Goal: Complete application form: Complete application form

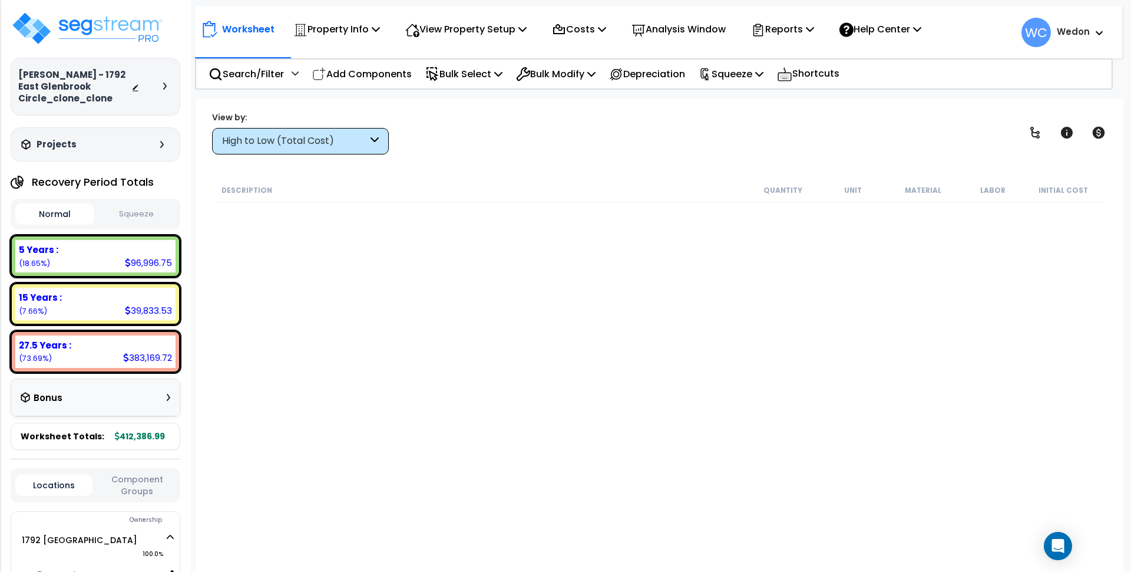
click at [740, 134] on div "View by: High to Low (Total Cost) High to Low (Total Cost)" at bounding box center [660, 133] width 904 height 44
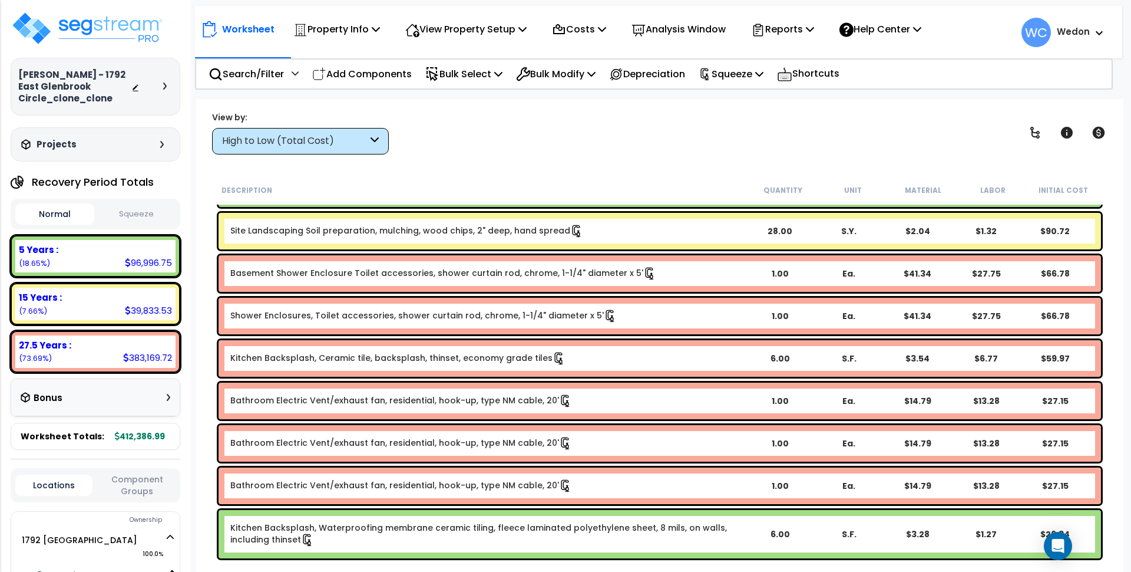
click at [536, 166] on div "Worksheet Property Info Property Setup Add Property Unit Template property Clon…" at bounding box center [659, 385] width 927 height 572
click at [392, 108] on div "Worksheet Property Info Property Setup Add Property Unit Template property Clon…" at bounding box center [659, 385] width 927 height 572
click at [366, 145] on div "High to Low (Total Cost)" at bounding box center [295, 141] width 146 height 14
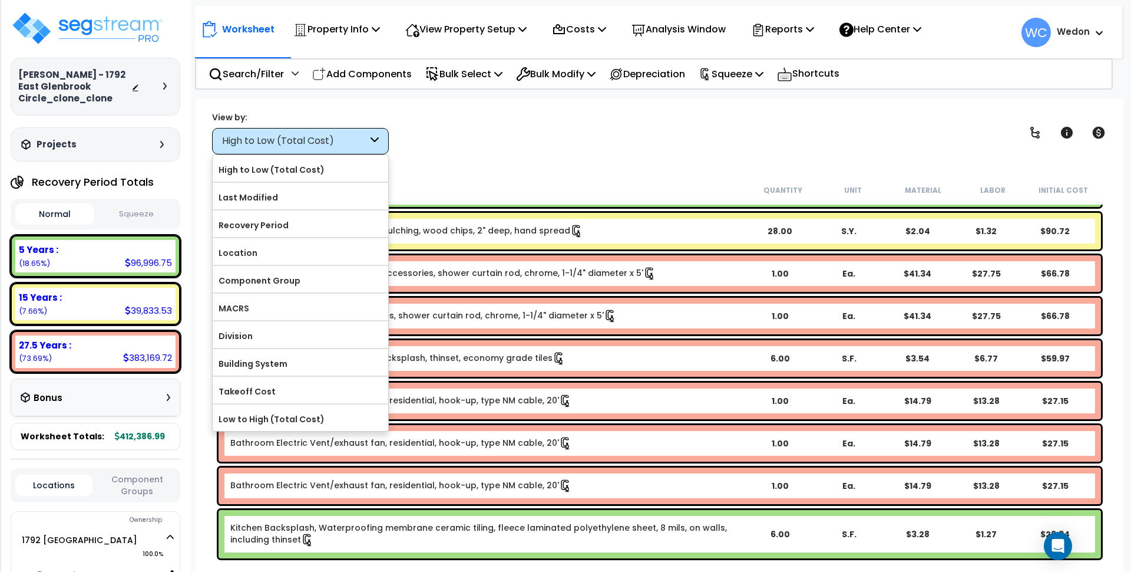
click at [366, 145] on div "High to Low (Total Cost)" at bounding box center [295, 141] width 146 height 14
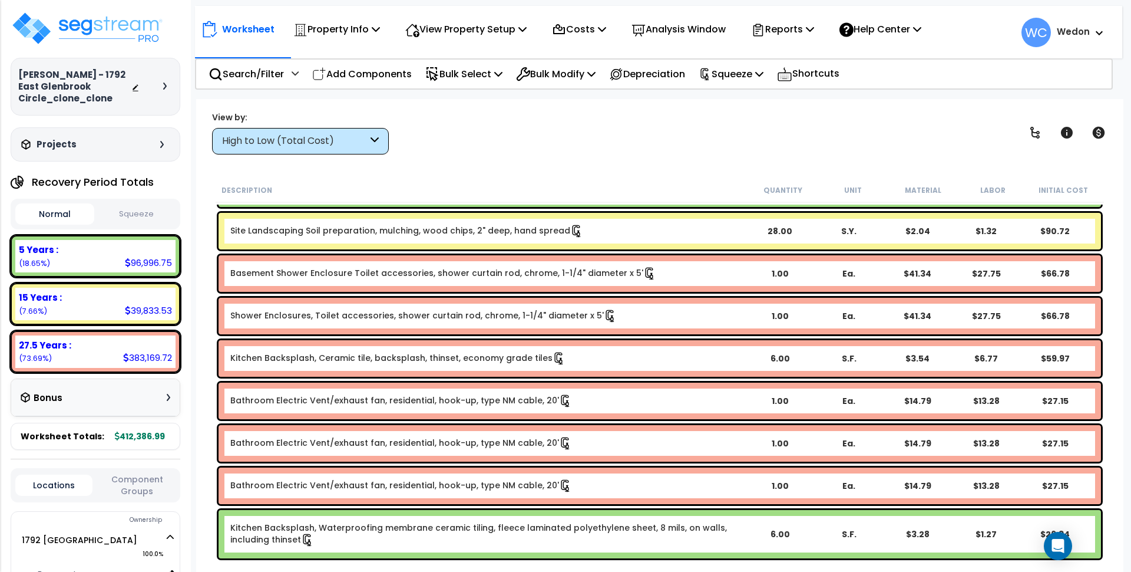
click at [389, 141] on div "View by: High to Low (Total Cost) High to Low (Total Cost)" at bounding box center [660, 133] width 904 height 44
click at [384, 139] on div "High to Low (Total Cost)" at bounding box center [300, 141] width 177 height 27
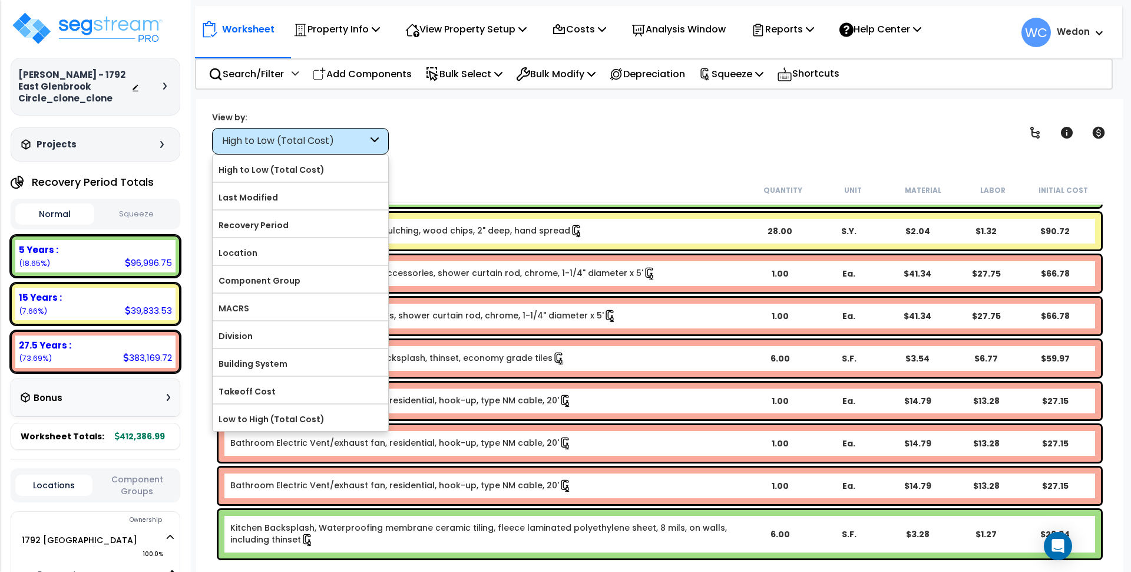
click at [384, 139] on div "High to Low (Total Cost)" at bounding box center [300, 141] width 177 height 27
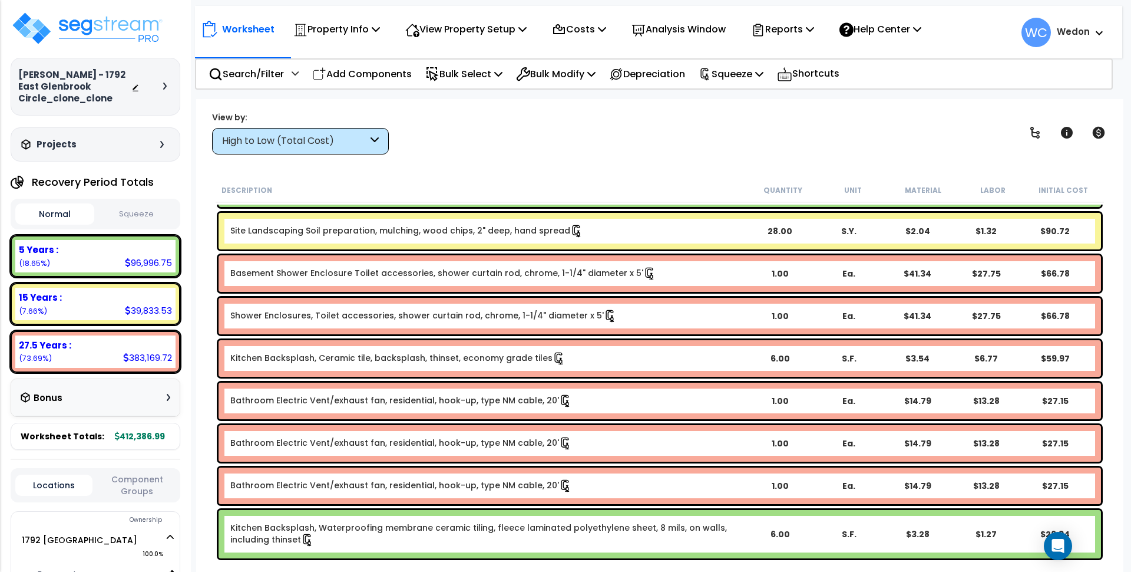
click at [412, 138] on div "View by: High to Low (Total Cost) High to Low (Total Cost)" at bounding box center [660, 133] width 904 height 44
click at [366, 140] on div "High to Low (Total Cost)" at bounding box center [295, 141] width 146 height 14
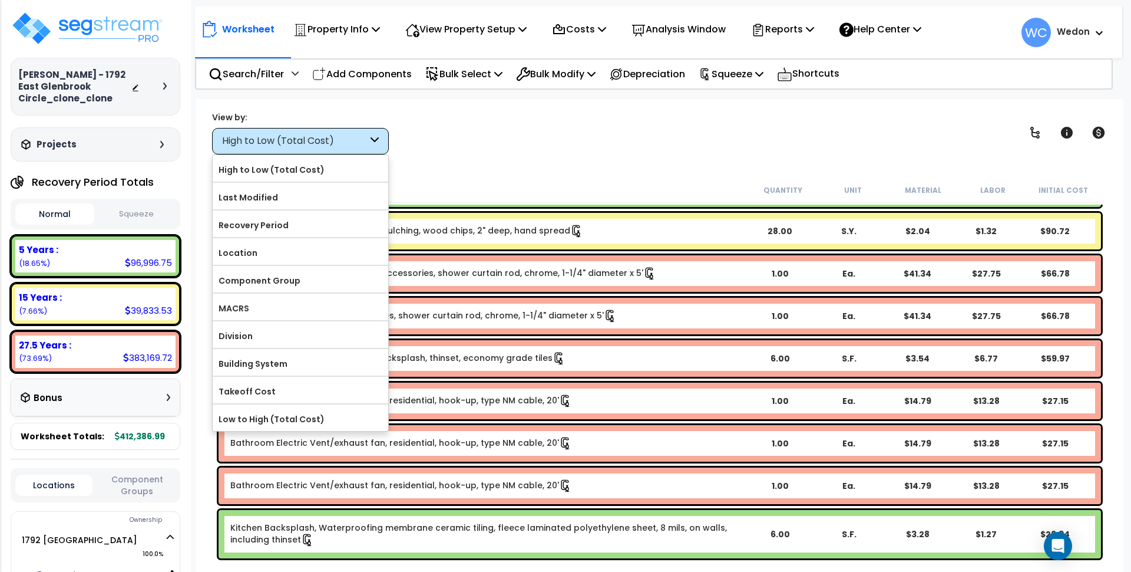
click at [366, 140] on div "High to Low (Total Cost)" at bounding box center [295, 141] width 146 height 14
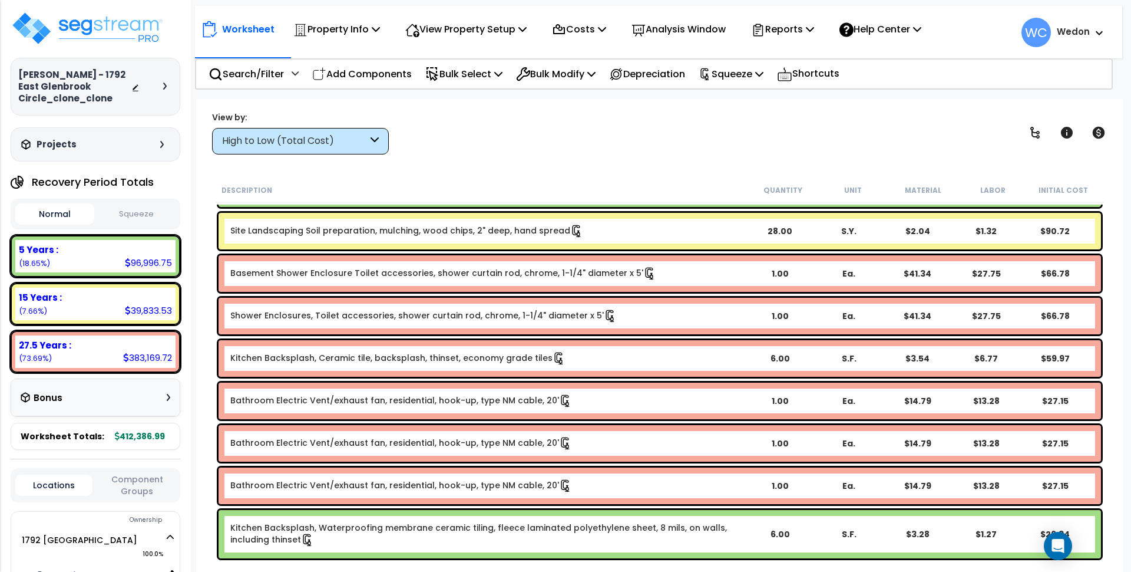
click at [443, 140] on div "View by: High to Low (Total Cost) High to Low (Total Cost)" at bounding box center [660, 133] width 904 height 44
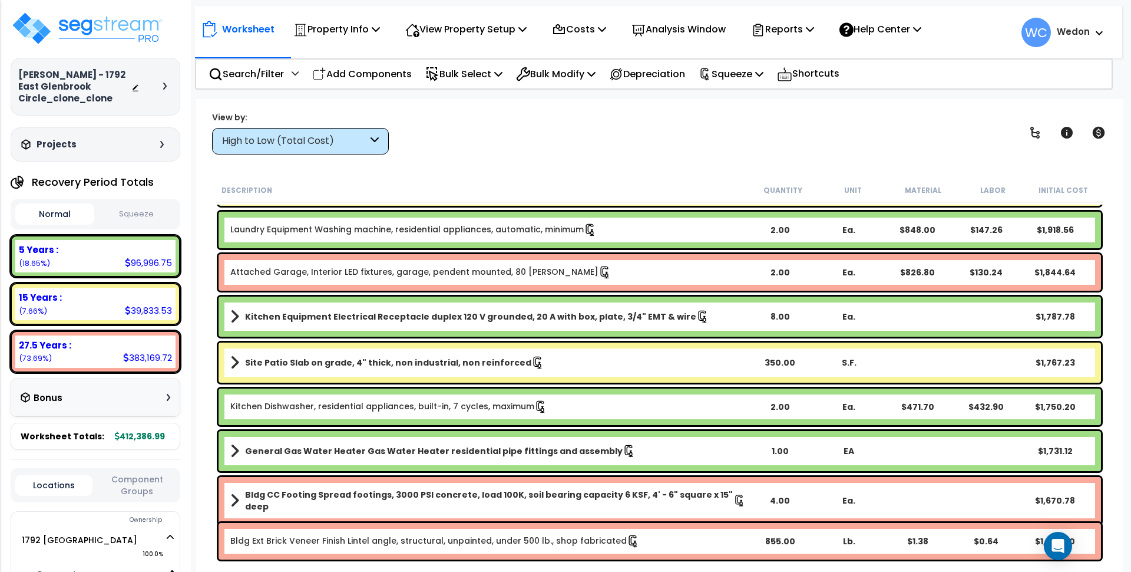
scroll to position [2711, 0]
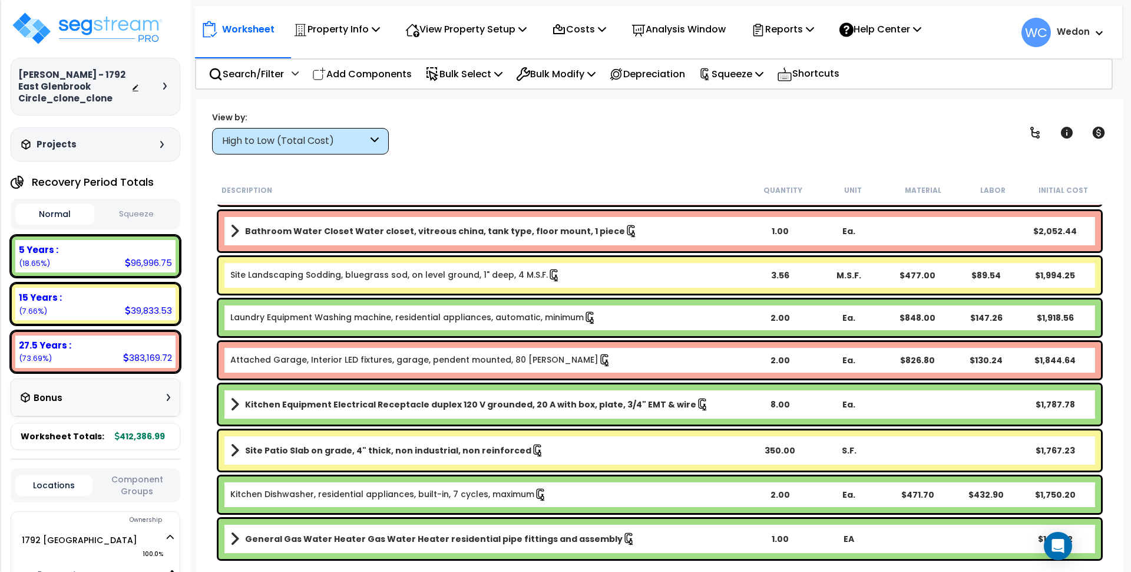
click at [289, 140] on div "High to Low (Total Cost)" at bounding box center [295, 141] width 146 height 14
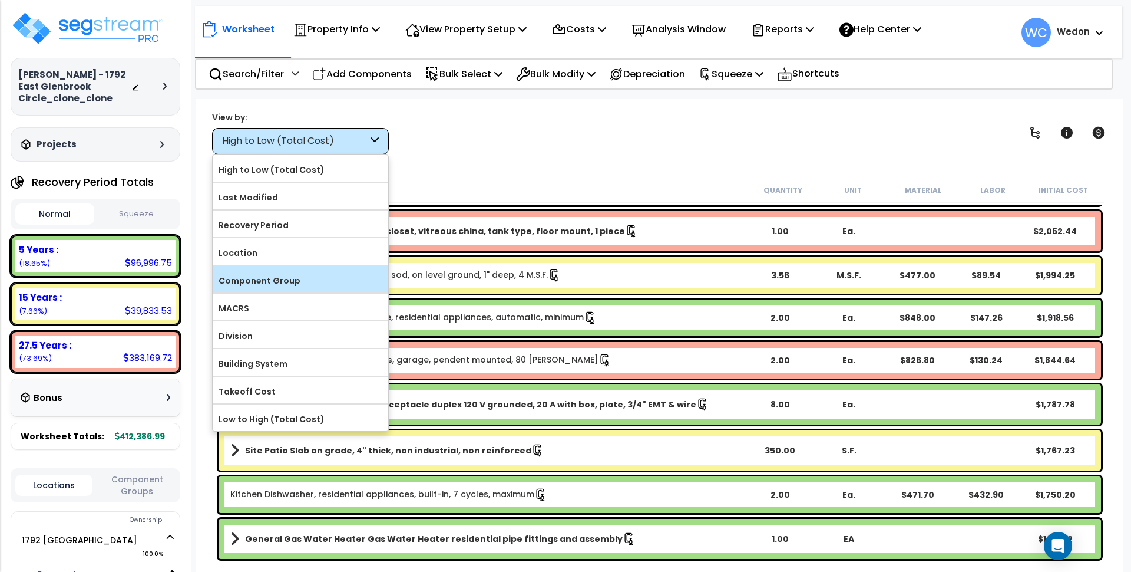
click at [288, 287] on label "Component Group" at bounding box center [301, 281] width 176 height 18
click at [0, 0] on input "Component Group" at bounding box center [0, 0] width 0 height 0
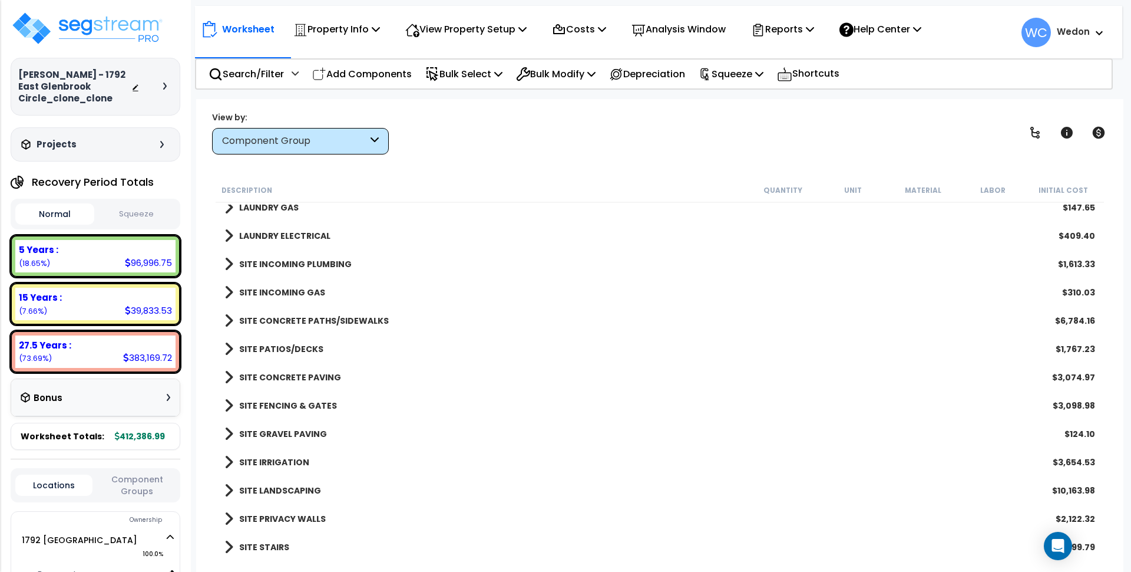
scroll to position [0, 0]
click at [100, 28] on img at bounding box center [87, 28] width 153 height 35
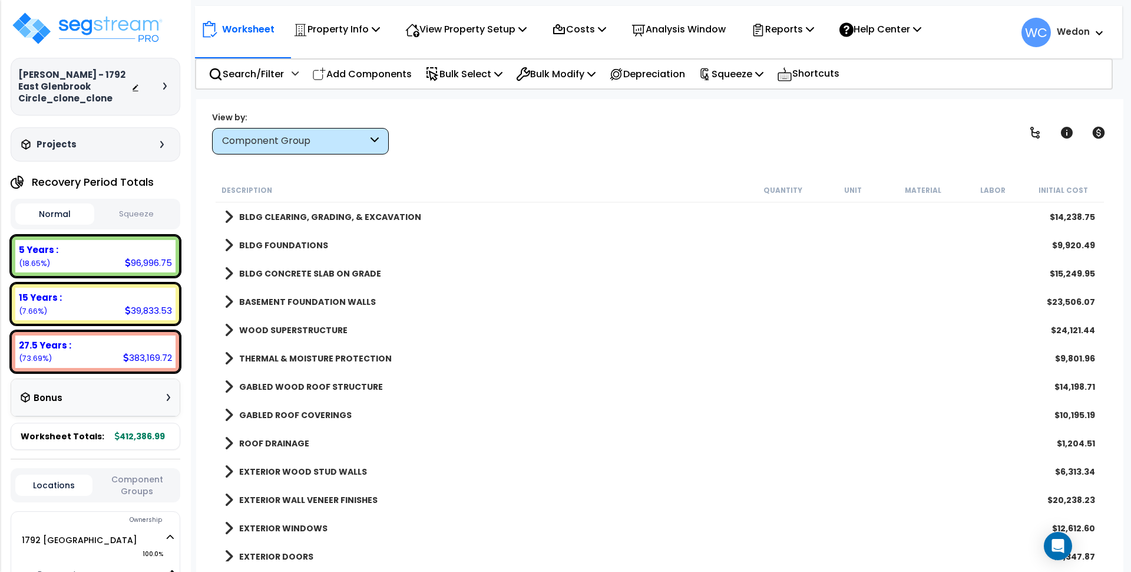
click at [689, 542] on div "EXTERIOR DOORS $8,347.87" at bounding box center [660, 556] width 883 height 28
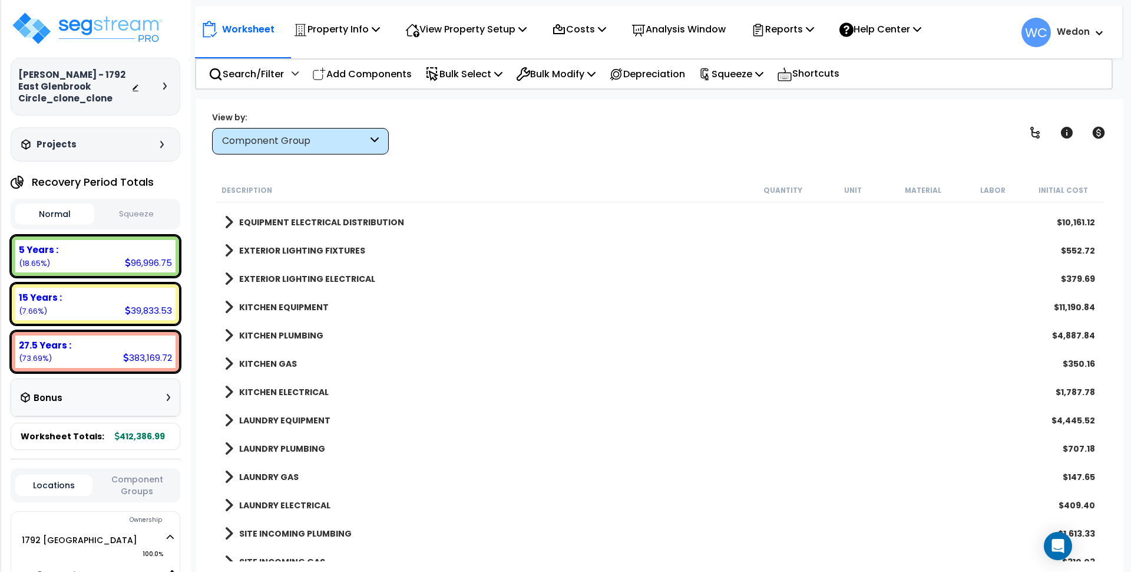
scroll to position [1296, 0]
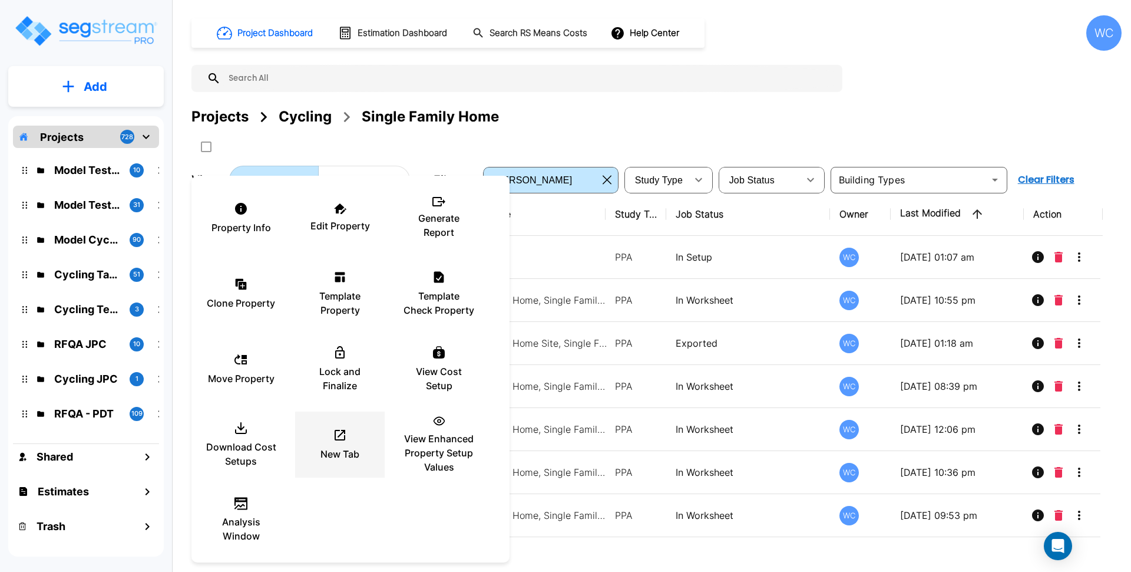
click at [338, 455] on p "New Tab" at bounding box center [340, 454] width 39 height 14
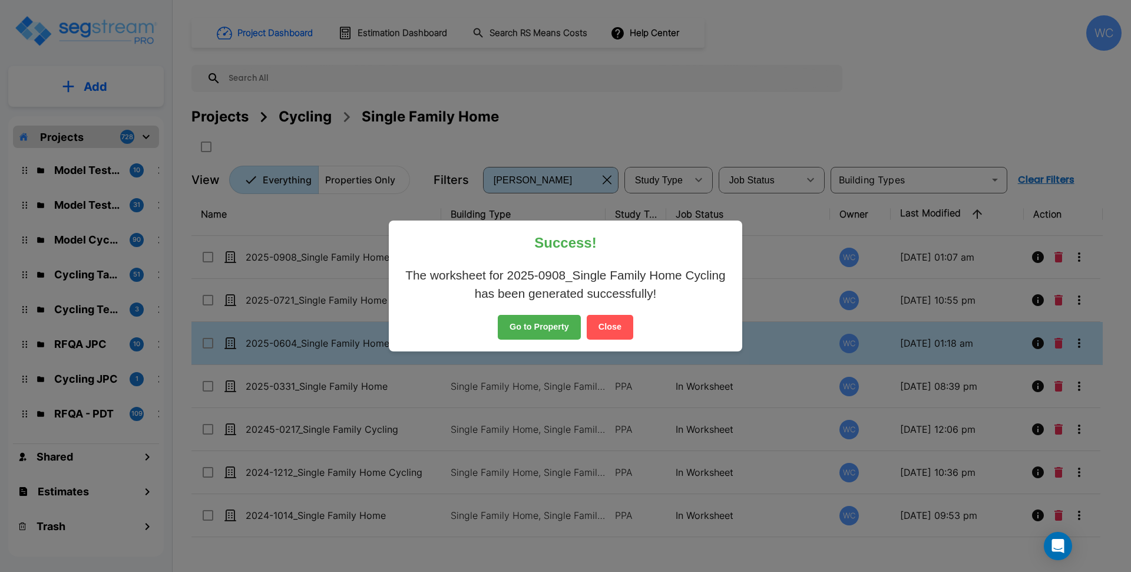
click at [611, 323] on button "Close" at bounding box center [610, 327] width 47 height 25
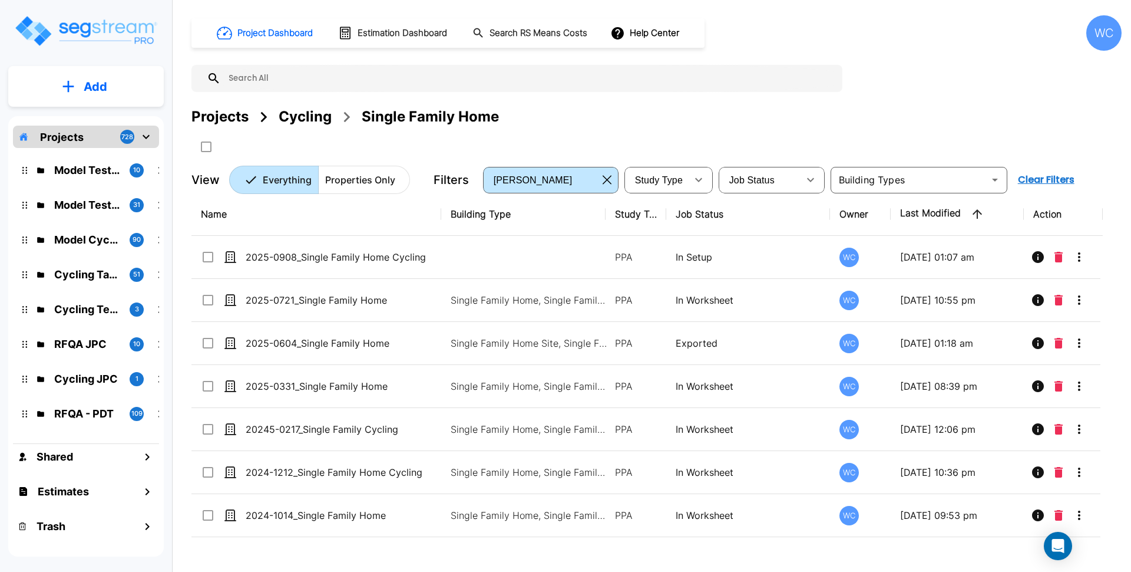
click at [924, 41] on div "Project Dashboard Estimation Dashboard Search RS Means Costs Help Center WC" at bounding box center [656, 32] width 930 height 35
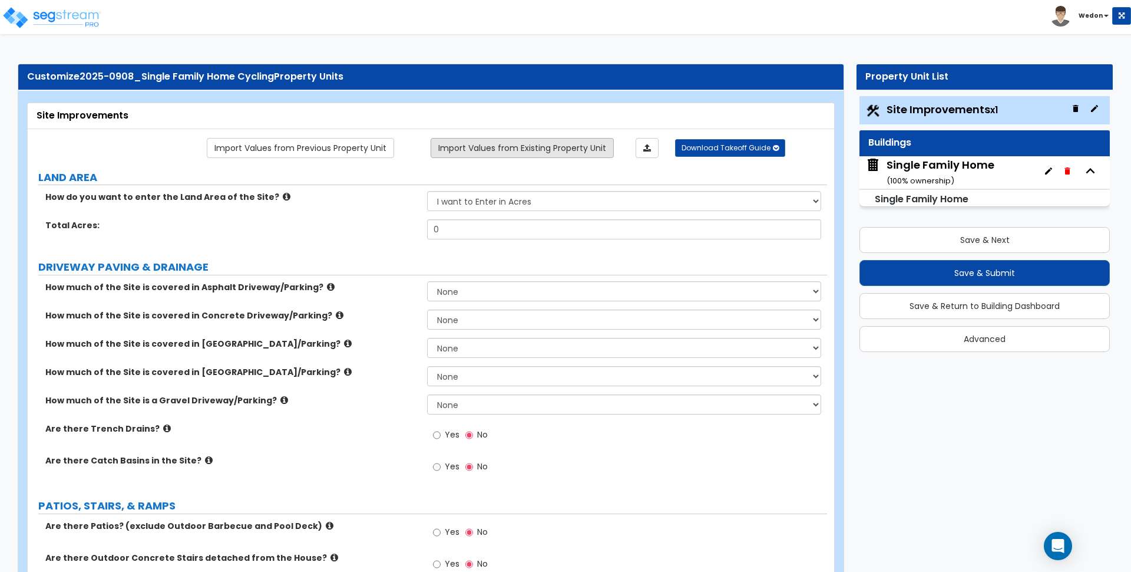
click at [506, 146] on link "Import Values from Existing Property Unit" at bounding box center [522, 148] width 183 height 20
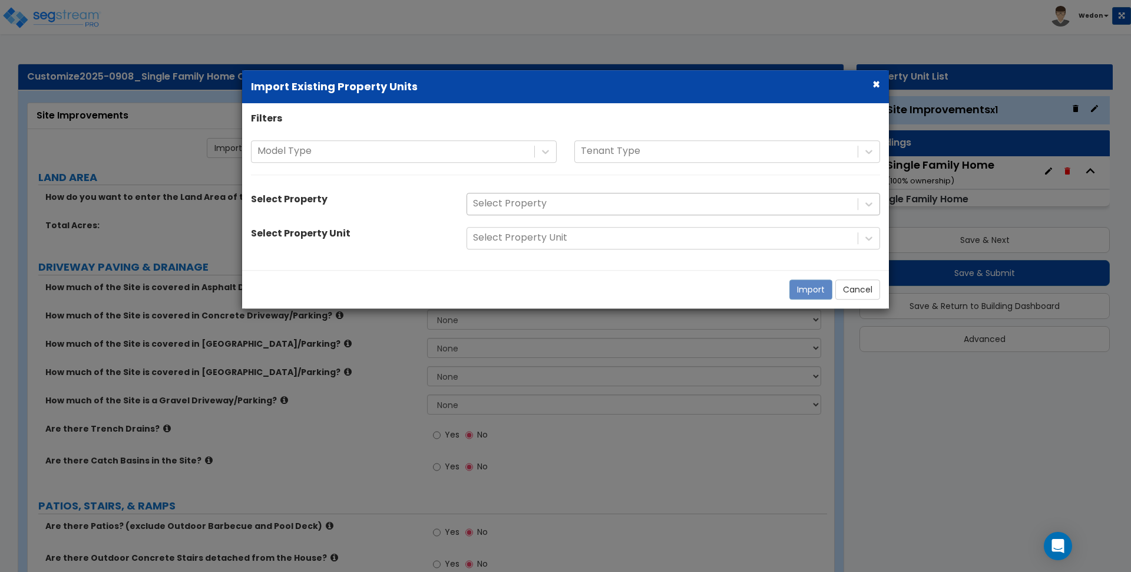
click at [521, 198] on div at bounding box center [662, 204] width 379 height 16
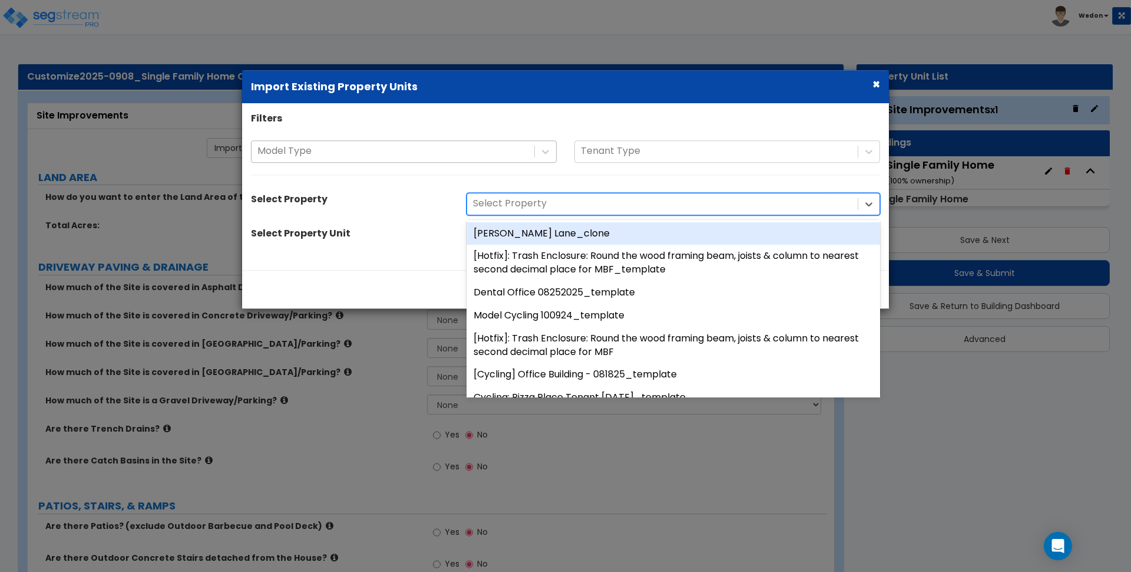
click at [519, 141] on div "Model Type" at bounding box center [393, 151] width 283 height 21
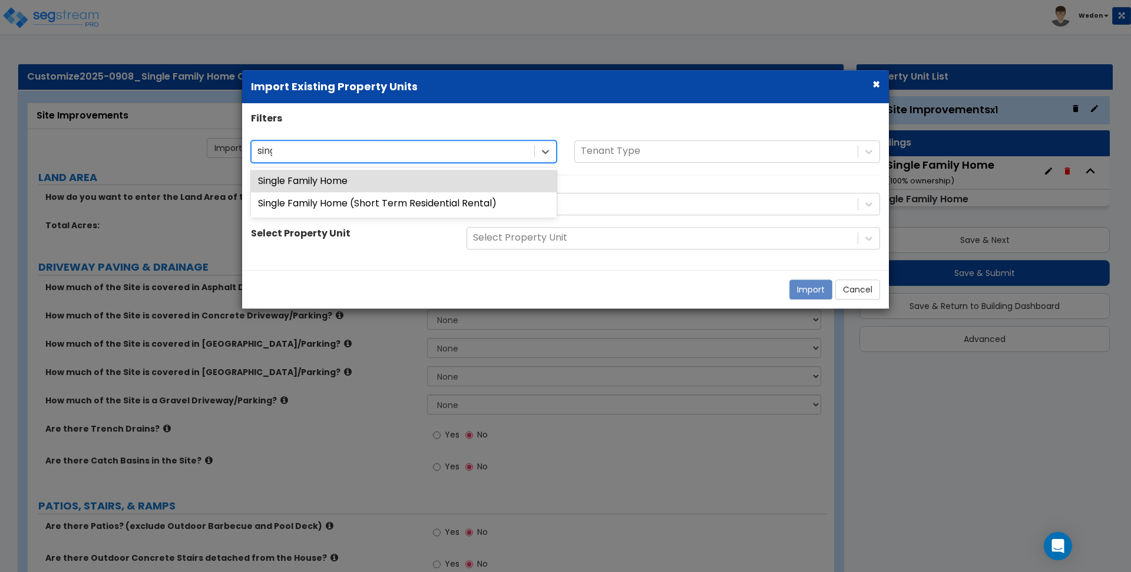
type input "single"
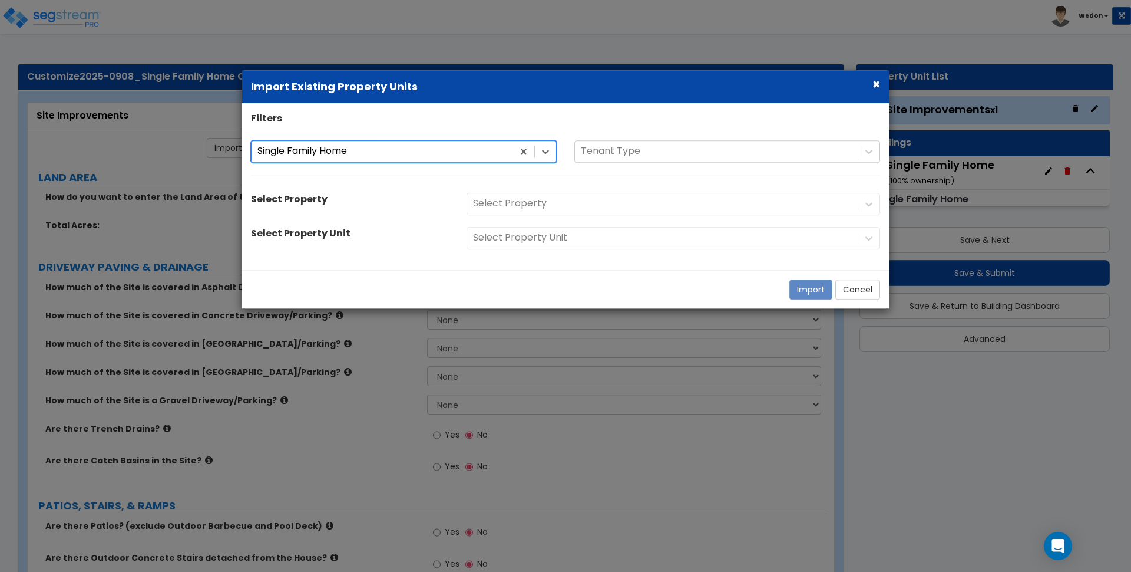
click at [528, 200] on div "Select Property" at bounding box center [673, 204] width 431 height 22
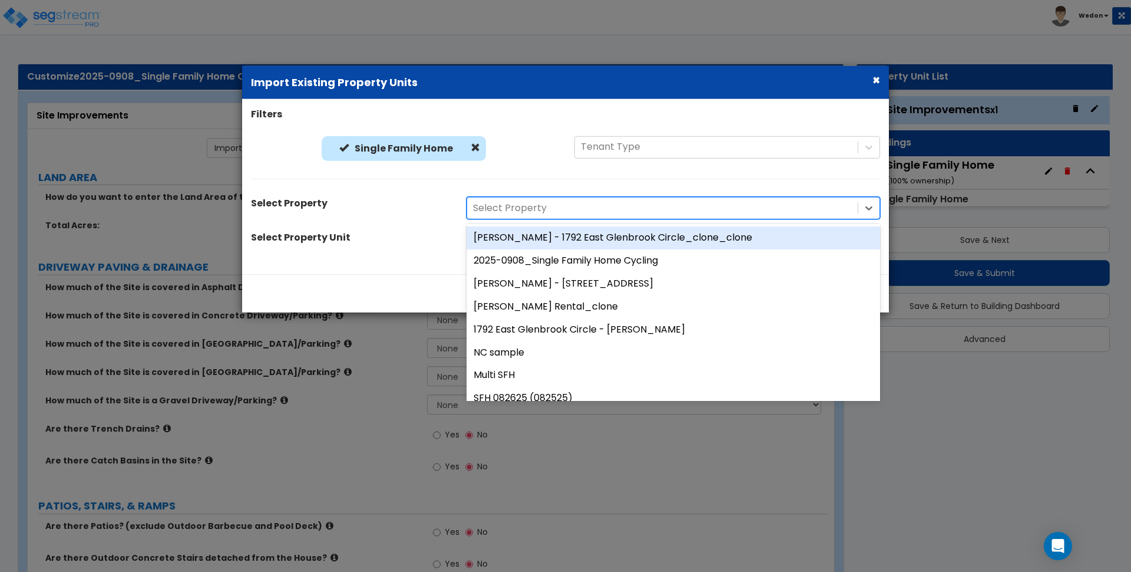
click at [528, 200] on div at bounding box center [662, 208] width 379 height 16
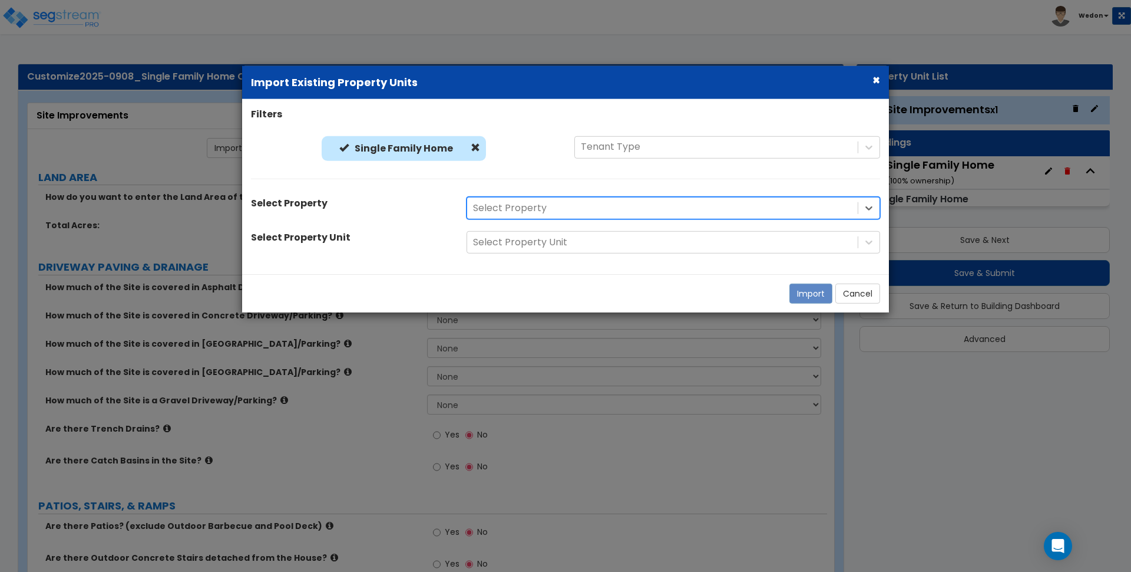
click at [528, 200] on div at bounding box center [662, 208] width 379 height 16
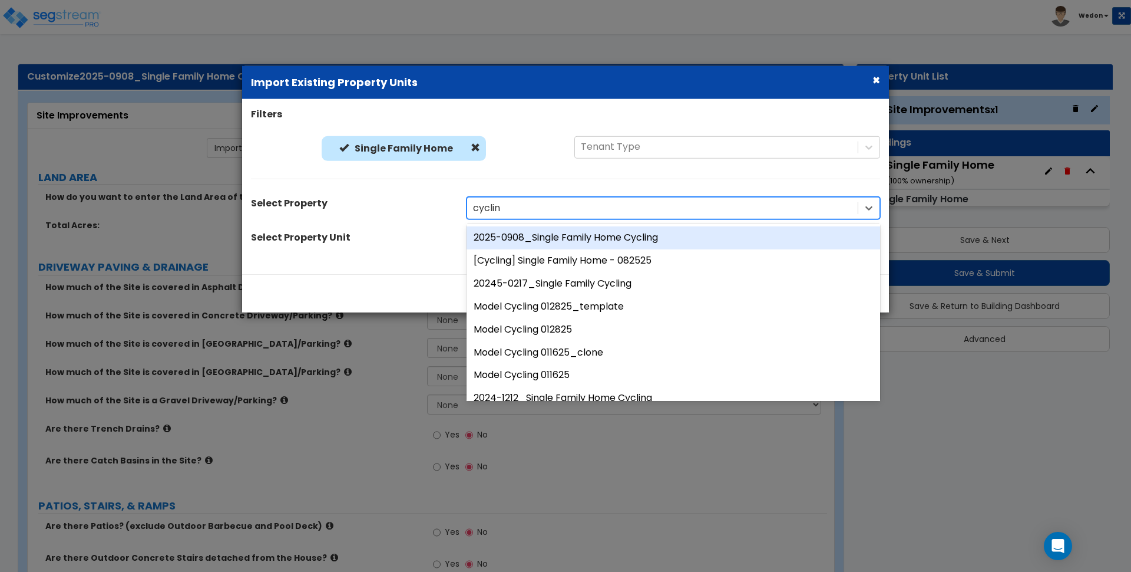
type input "cycling"
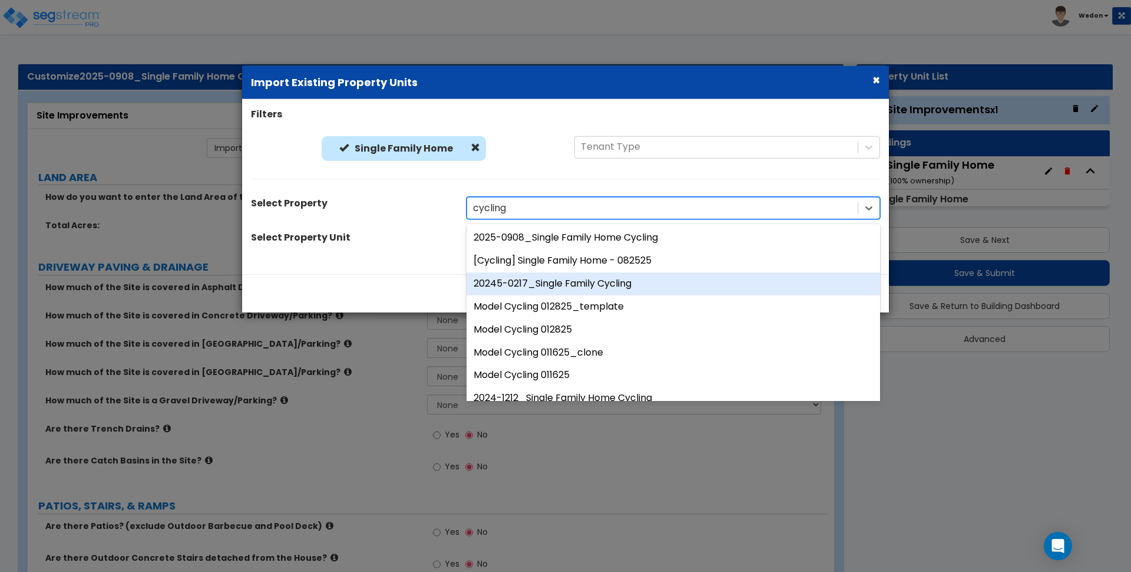
click at [561, 282] on div "20245-0217_Single Family Cycling" at bounding box center [674, 283] width 414 height 23
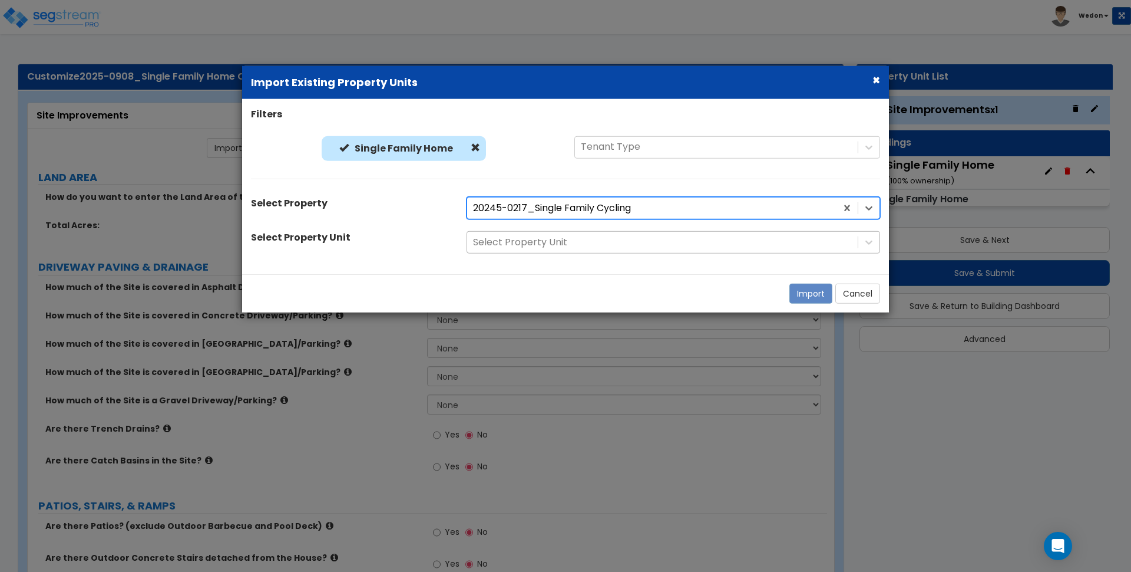
click at [578, 246] on div at bounding box center [662, 243] width 379 height 16
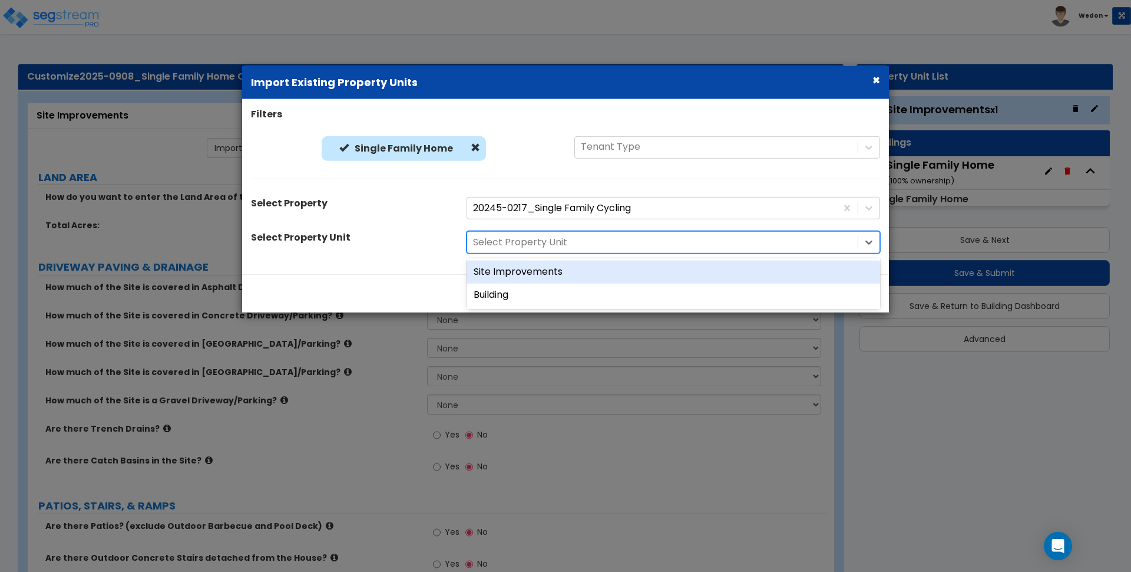
click at [537, 273] on div "Site Improvements" at bounding box center [674, 271] width 414 height 23
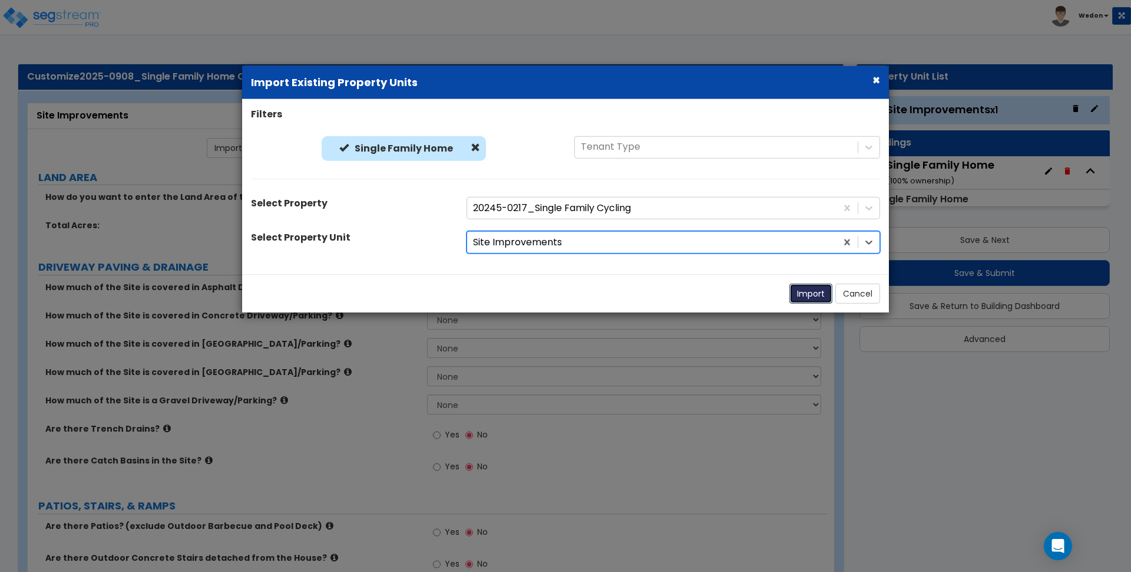
click at [809, 295] on button "Import" at bounding box center [811, 293] width 43 height 20
select select "0"
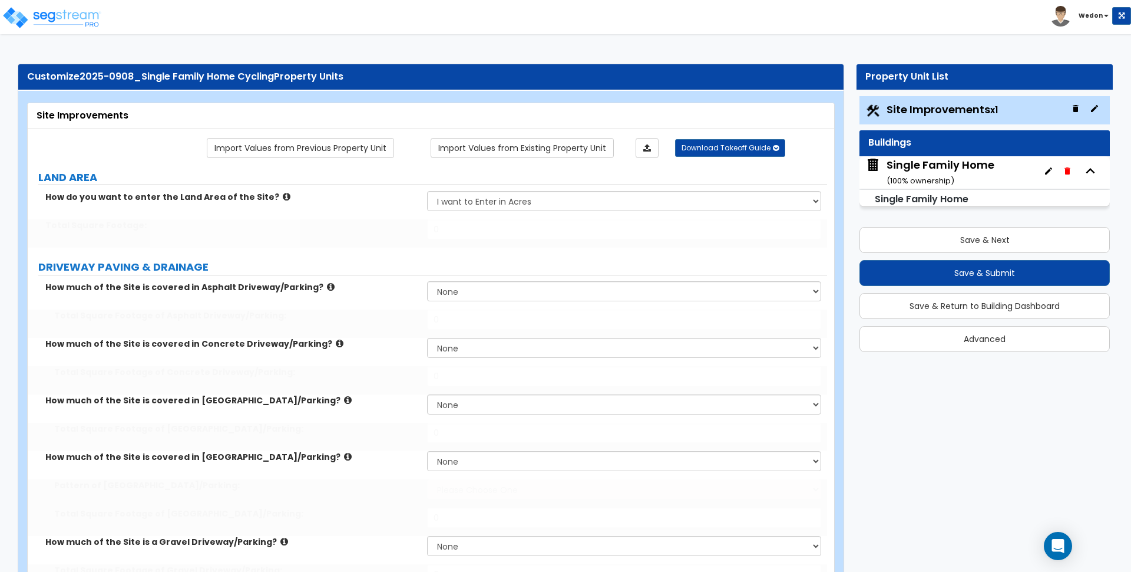
select select "2"
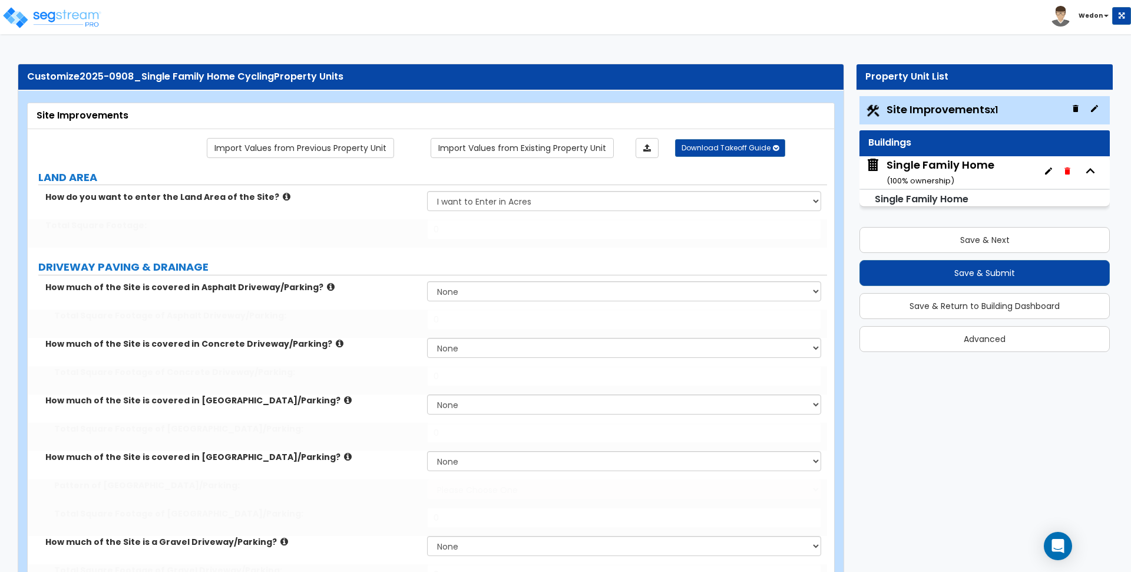
select select "2"
radio input "true"
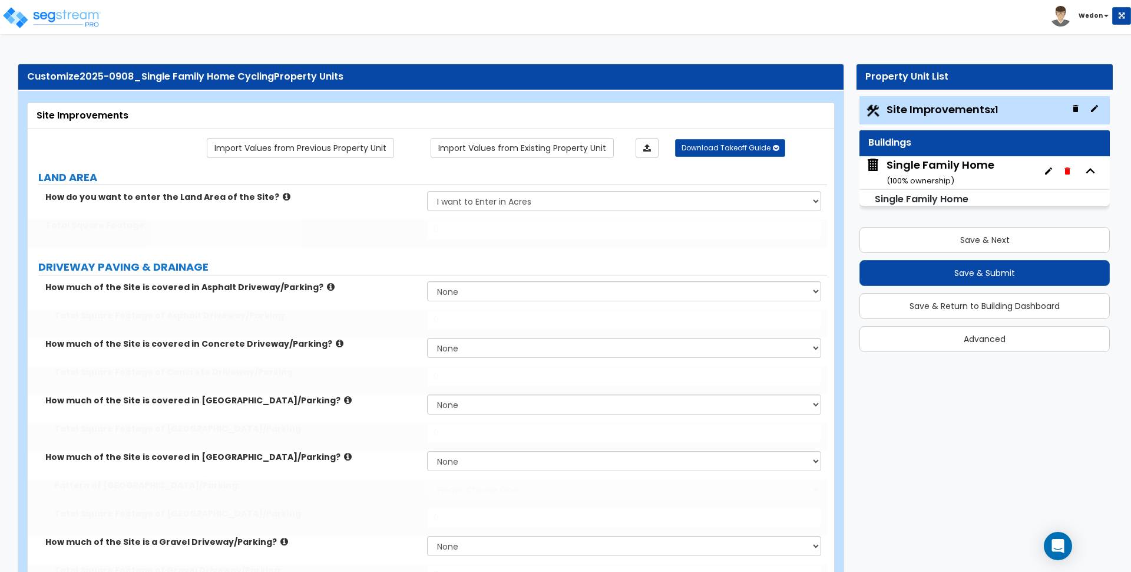
radio input "true"
select select "2"
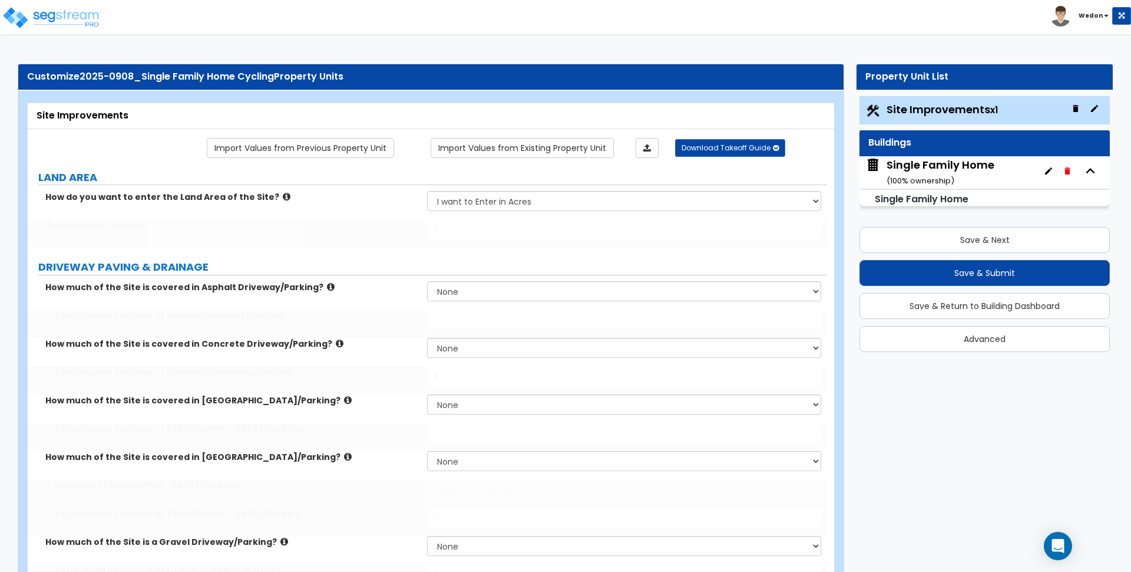
radio input "true"
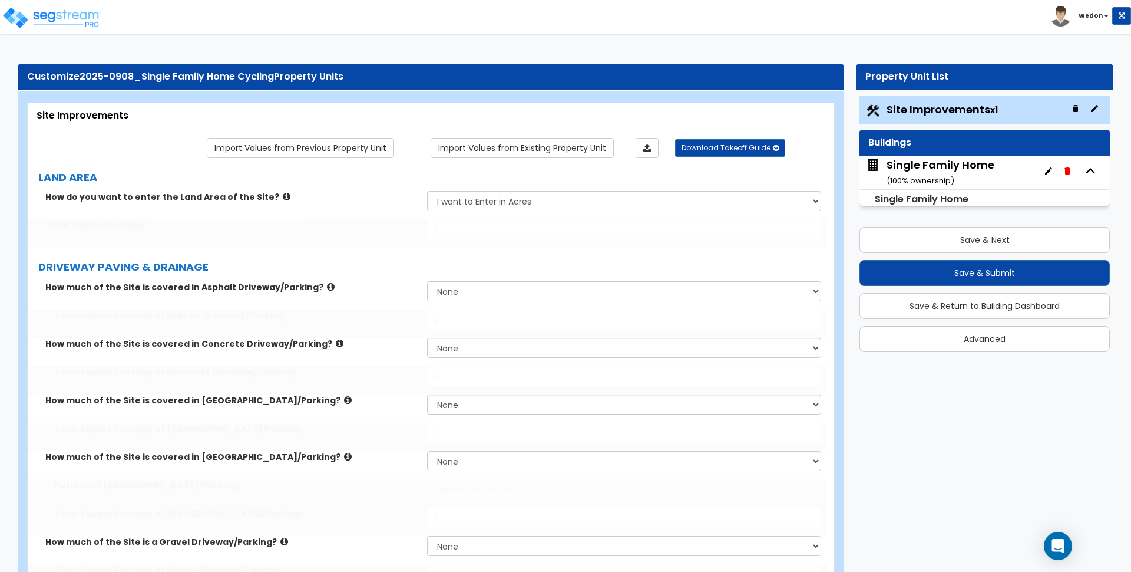
radio input "true"
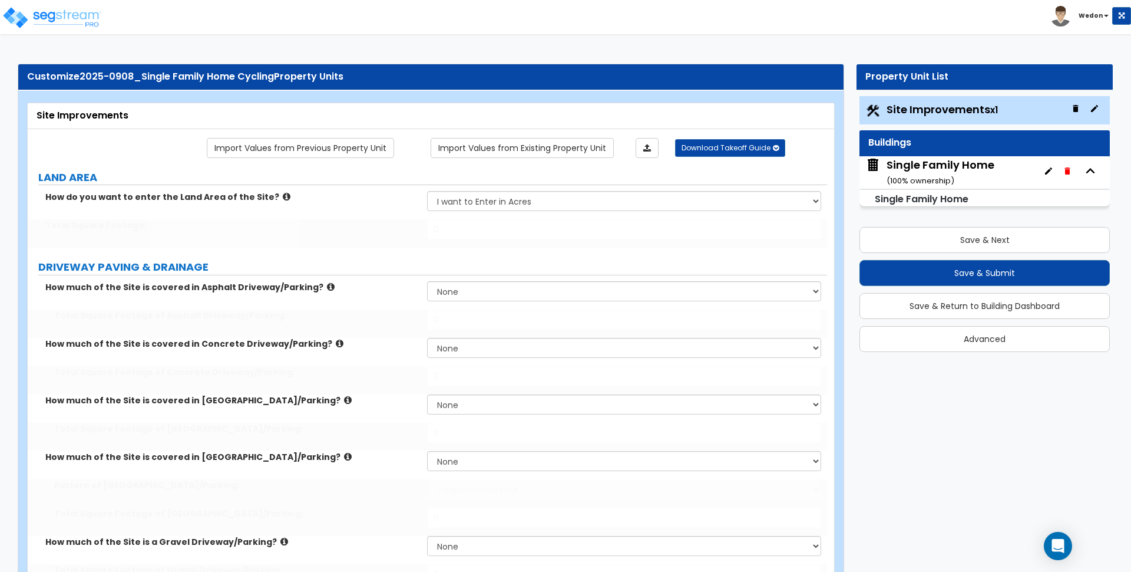
radio input "true"
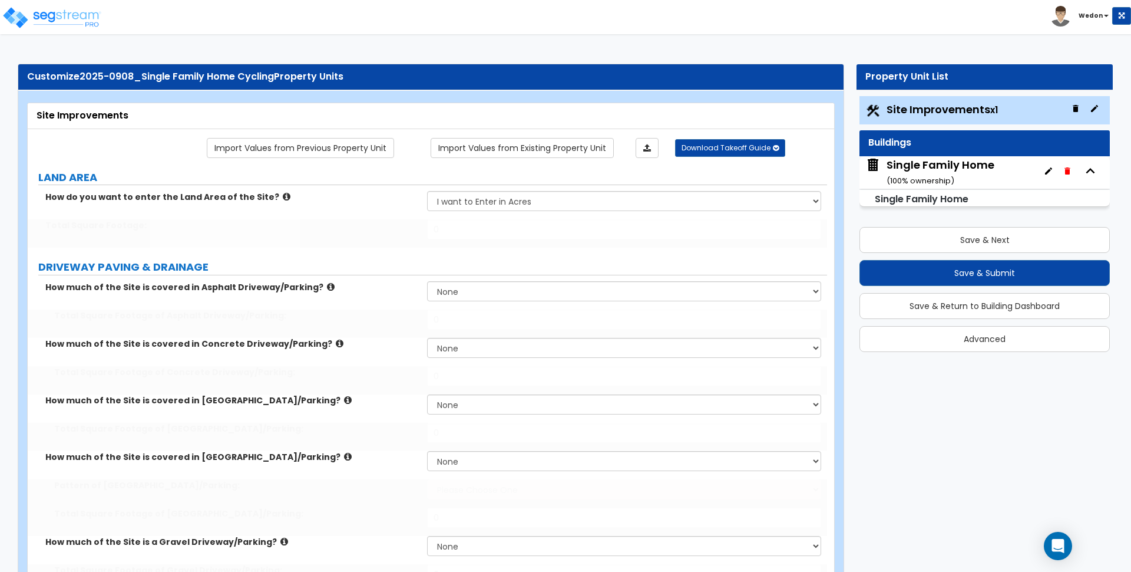
radio input "true"
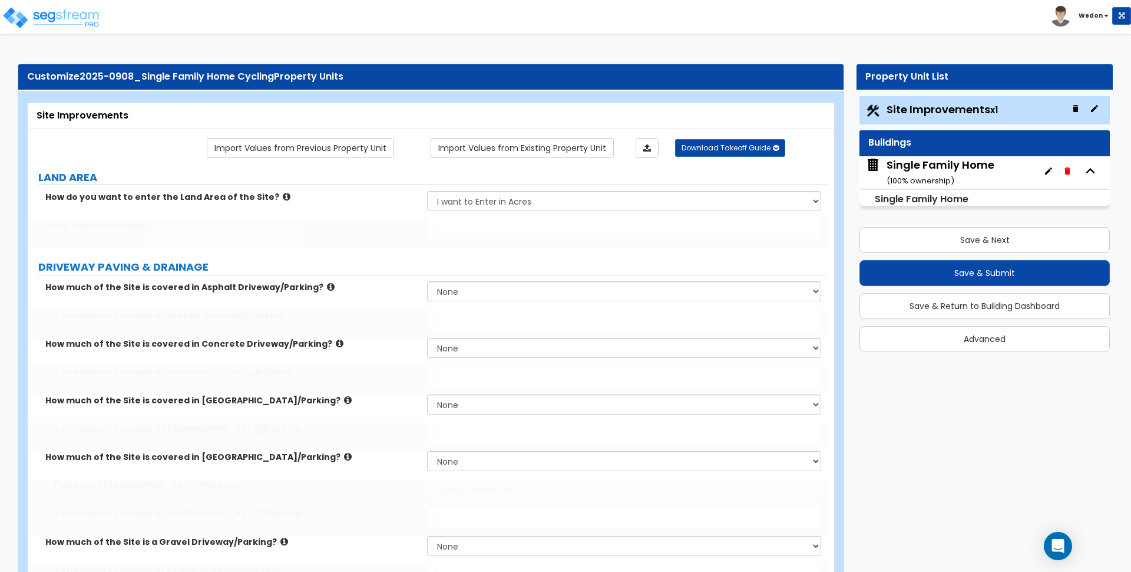
radio input "true"
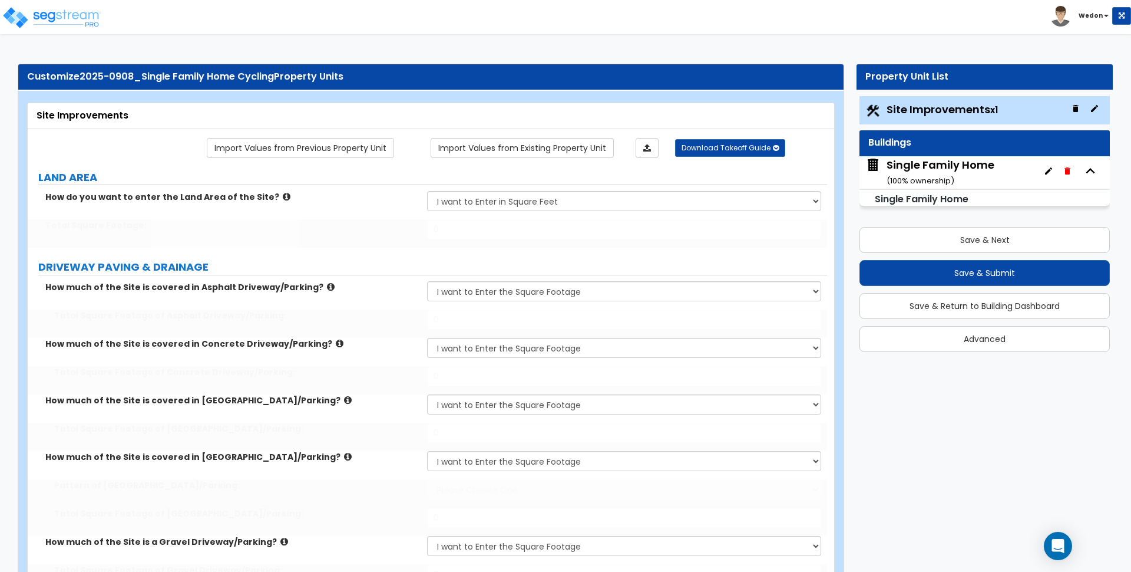
radio input "true"
type input "100,000"
type input "10,000"
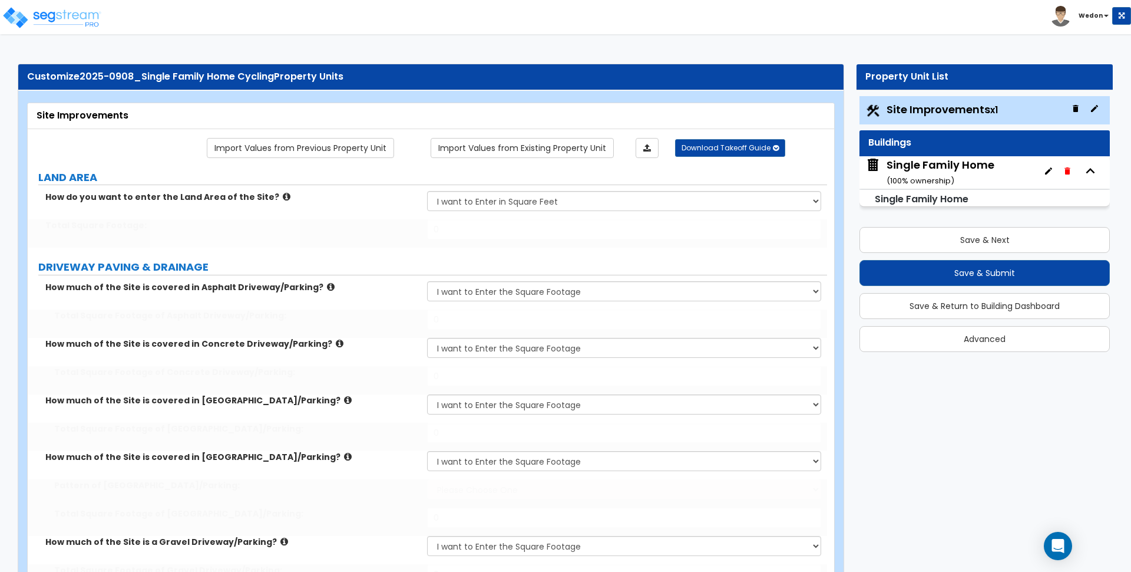
type input "10,000"
type input "5,000"
select select "2"
type input "5,000"
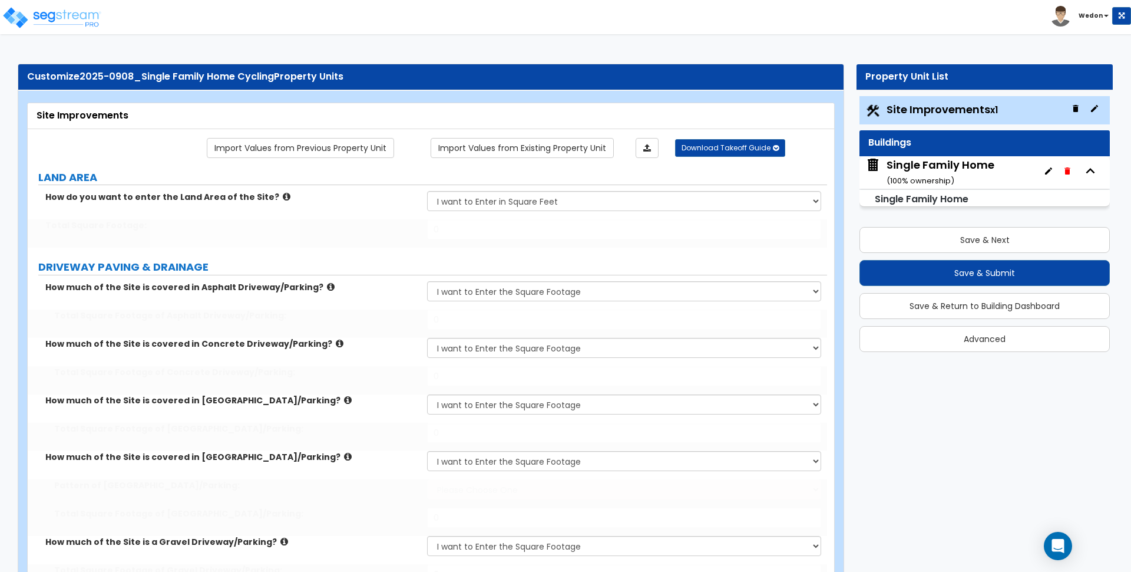
type input "10"
select select "4"
select select "1"
select select "2"
select select "3"
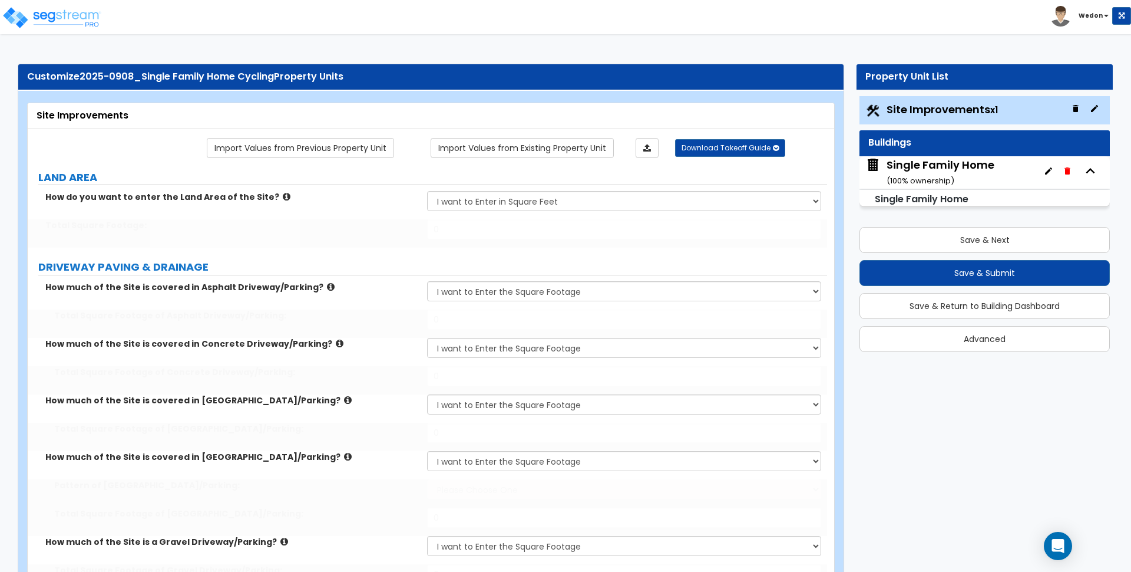
select select "4"
type input "110"
type input "120"
type input "140"
type input "160"
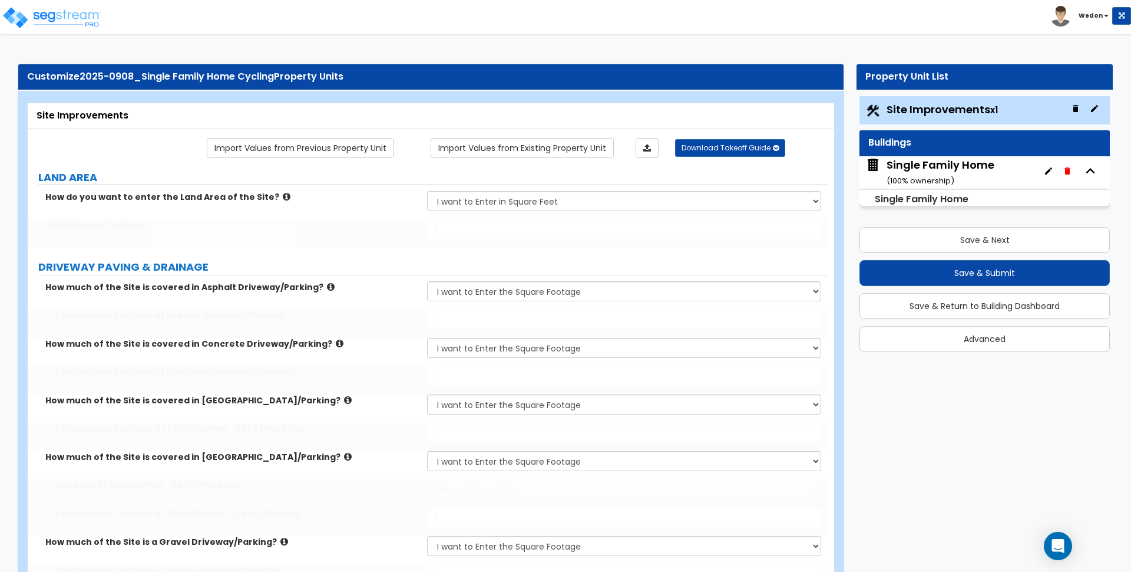
select select "2"
type input "10"
radio input "true"
select select "3"
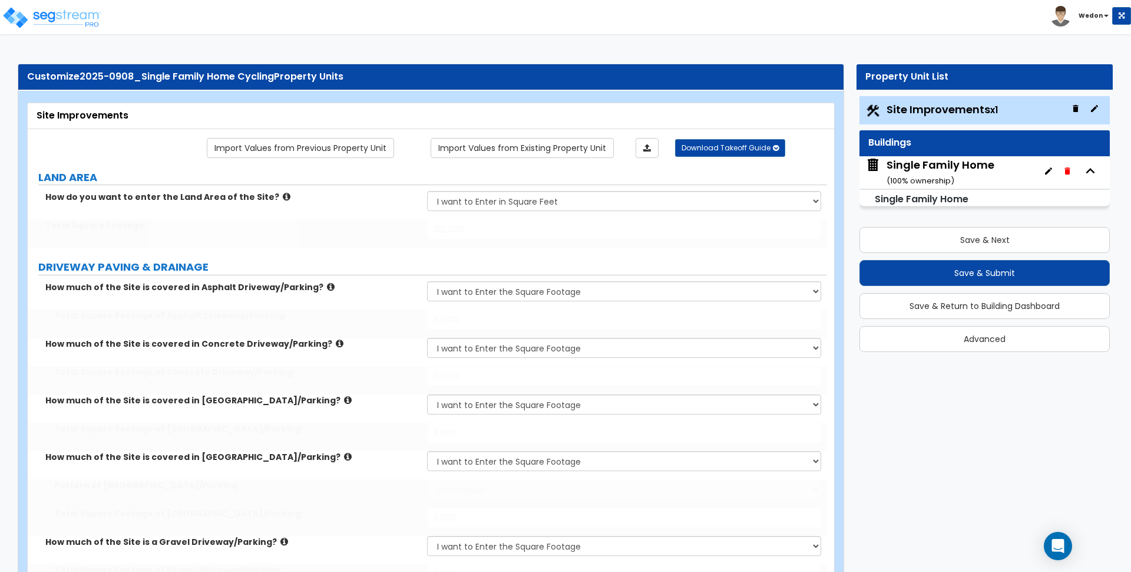
type input "10"
radio input "true"
select select "1"
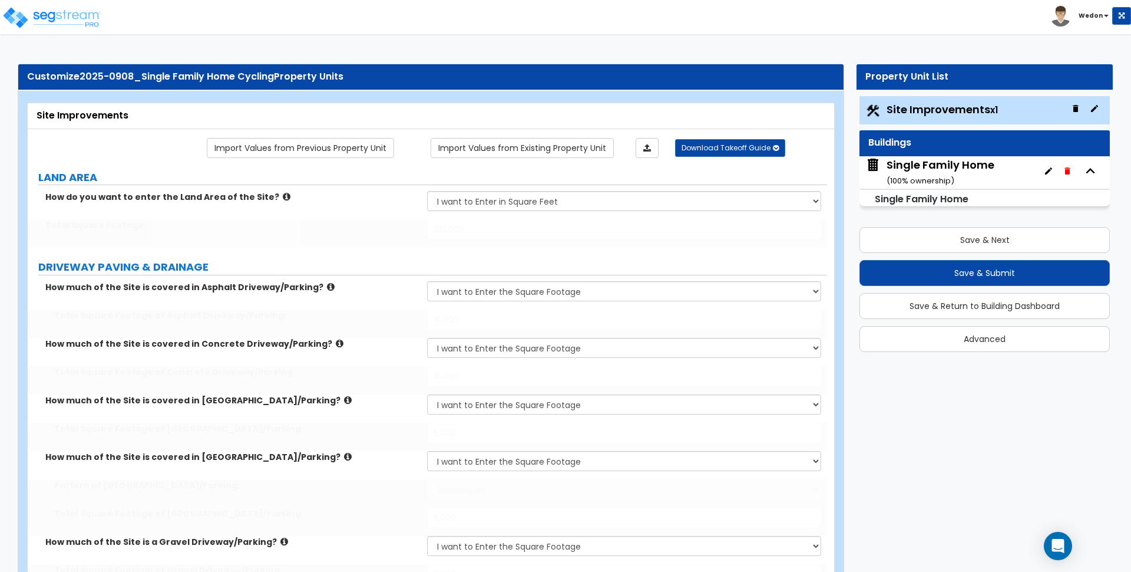
select select "2"
type input "100"
type input "2"
select select "1"
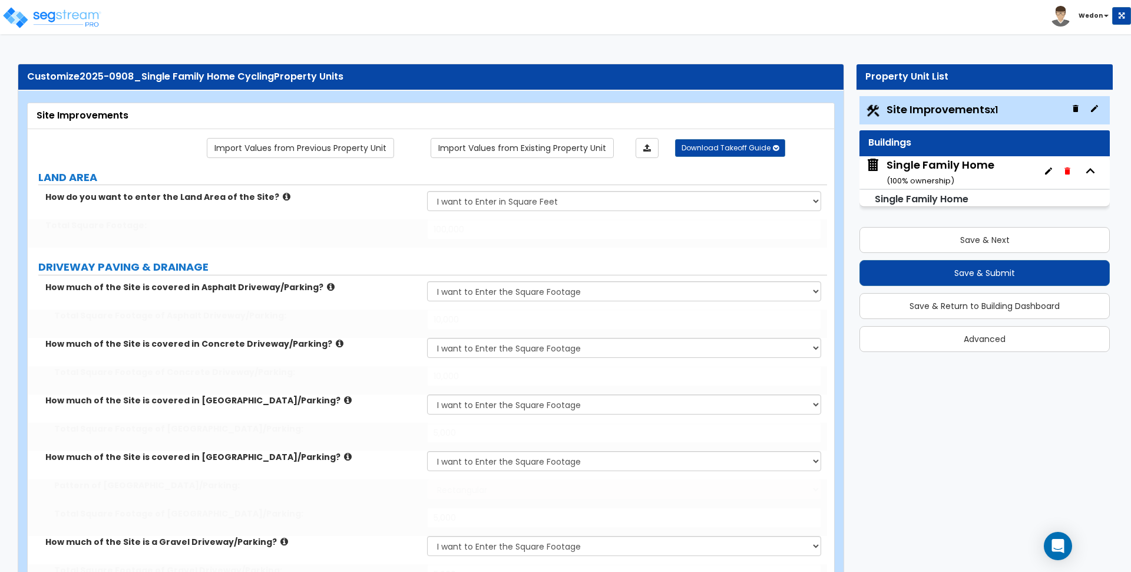
select select "3"
radio input "true"
select select "2"
radio input "true"
type input "9"
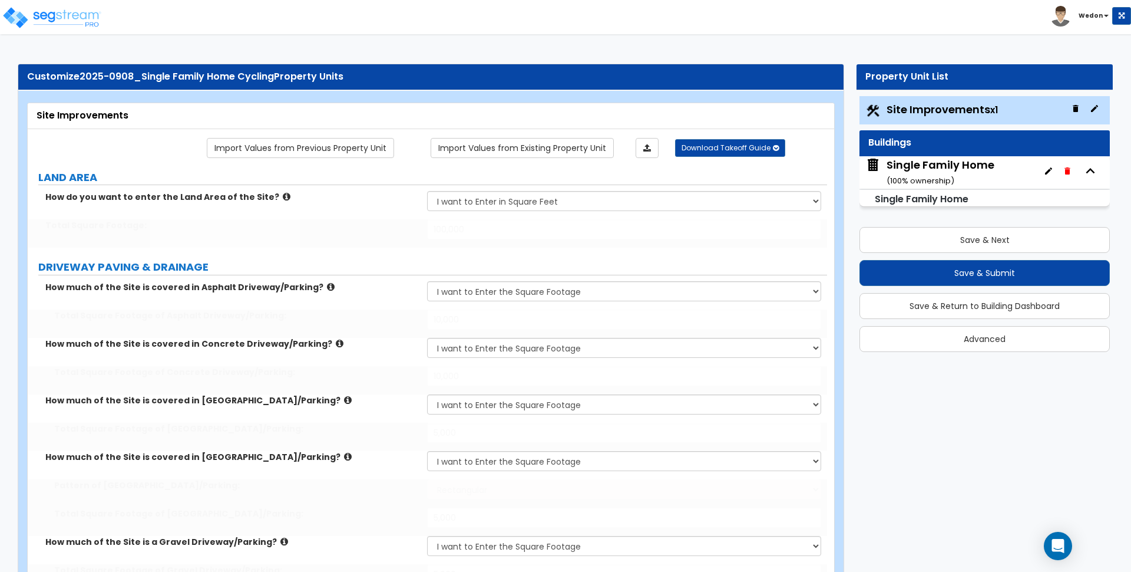
type input "8"
type input "7"
type input "6"
select select "1"
type input "1"
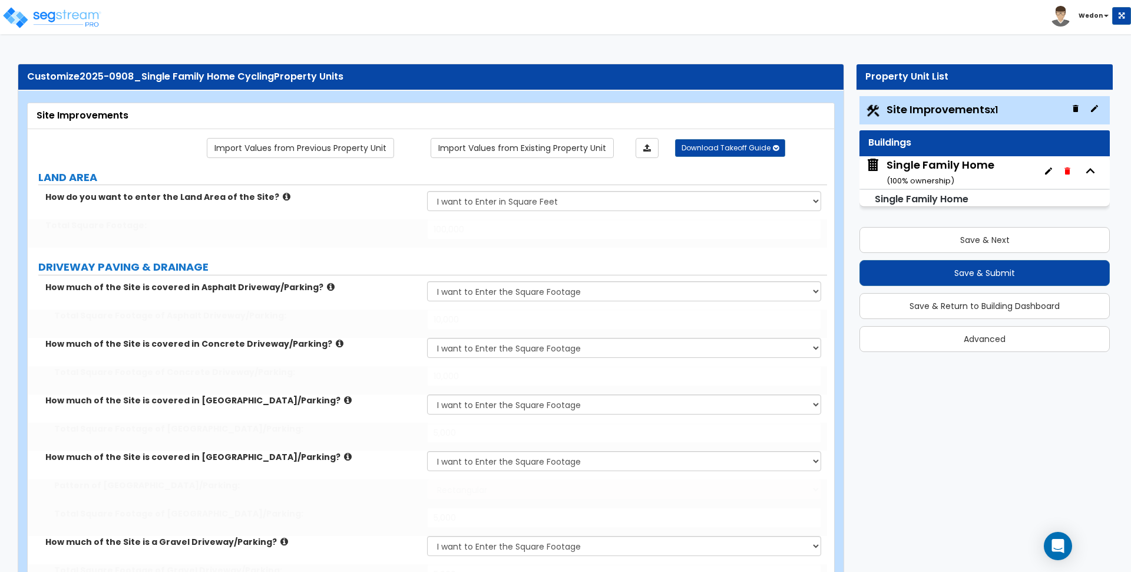
select select "2"
type input "1"
select select "3"
type input "1"
radio input "true"
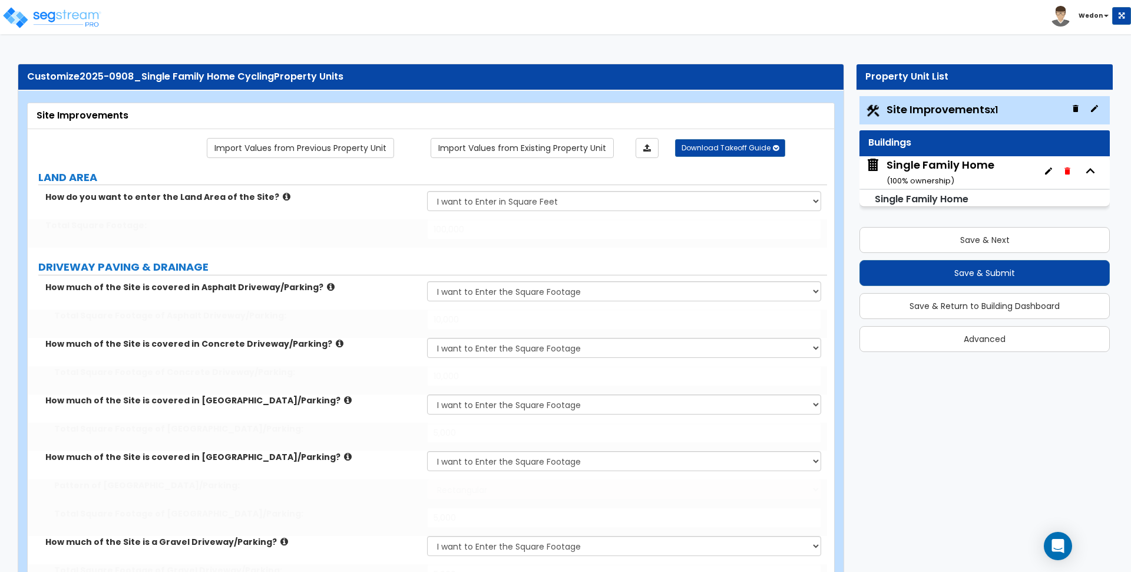
select select "1"
radio input "true"
type input "2"
select select "2"
radio input "true"
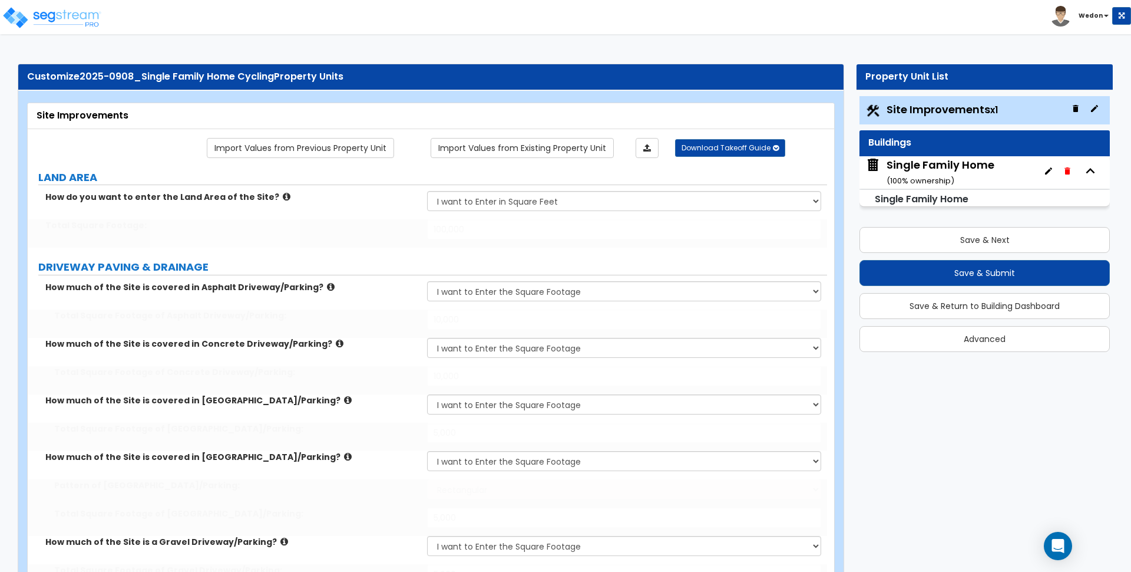
select select "1"
select select "3"
type input "1,000"
radio input "true"
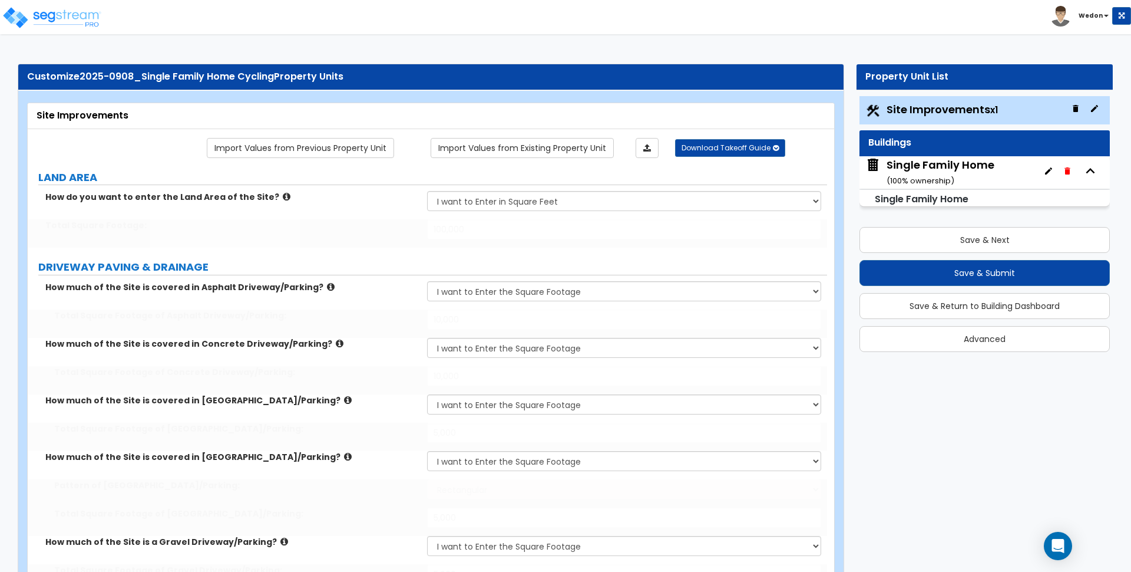
radio input "true"
select select "2"
type input "1,000"
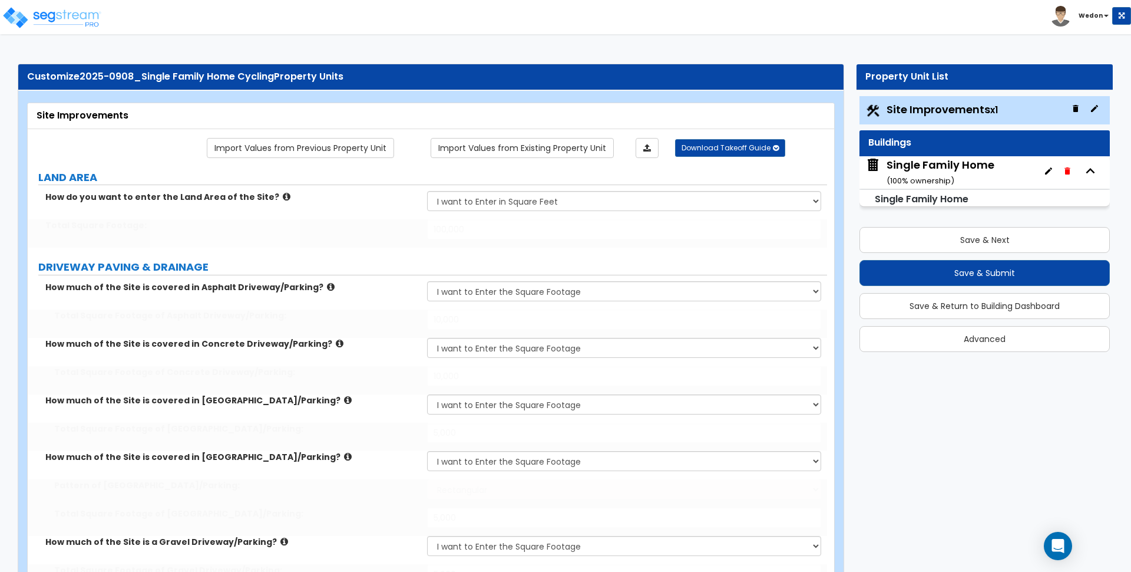
select select "3"
select select "1"
select select "2"
select select "3"
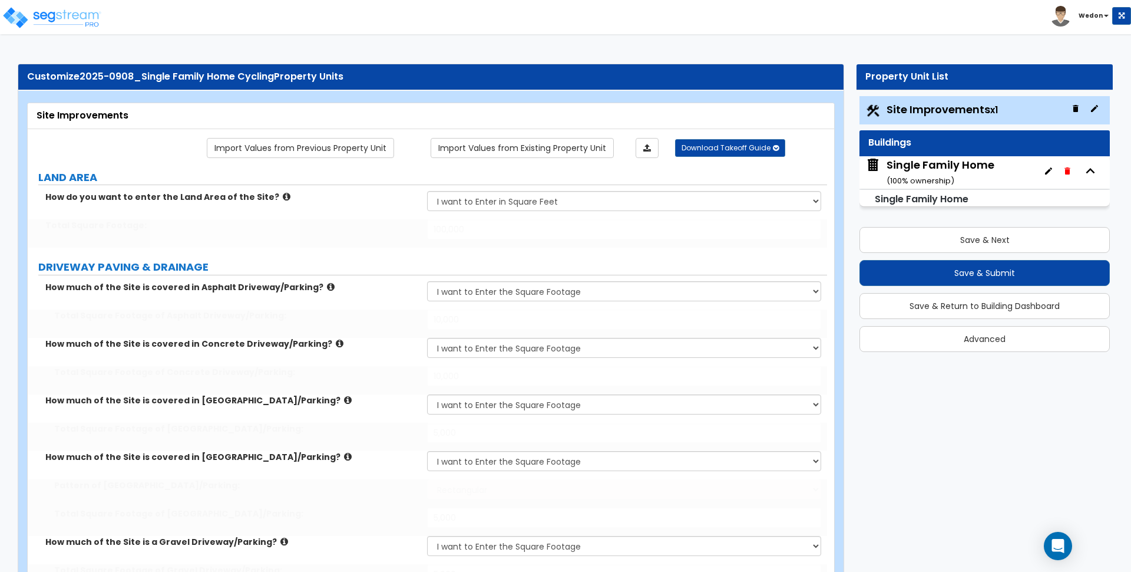
type input "3"
type input "4"
type input "5"
select select "4"
select select "5"
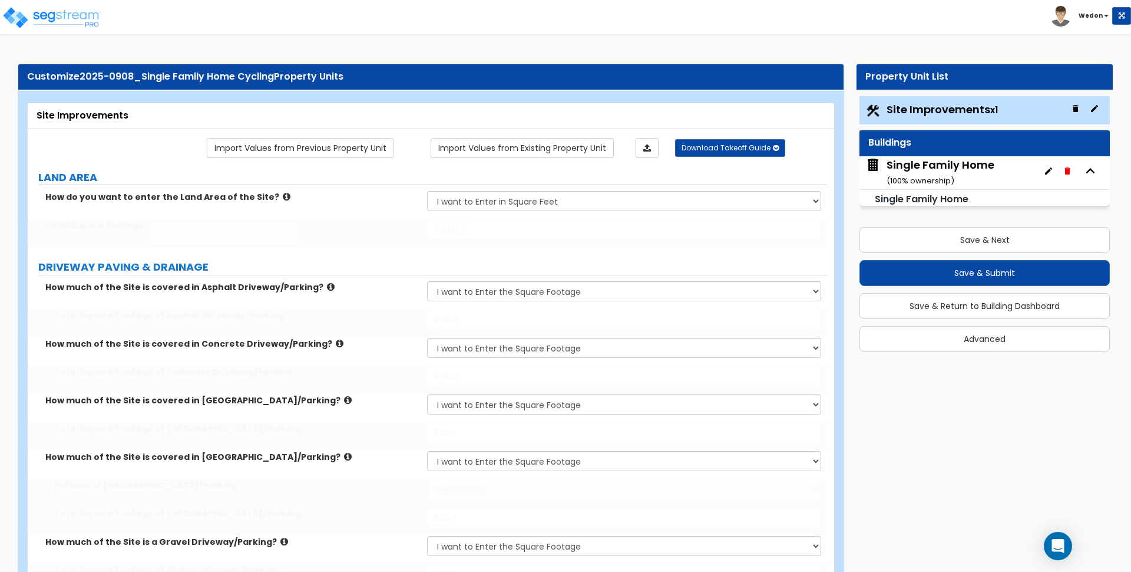
select select "6"
type input "3"
type input "4"
type input "5"
type input "1,000"
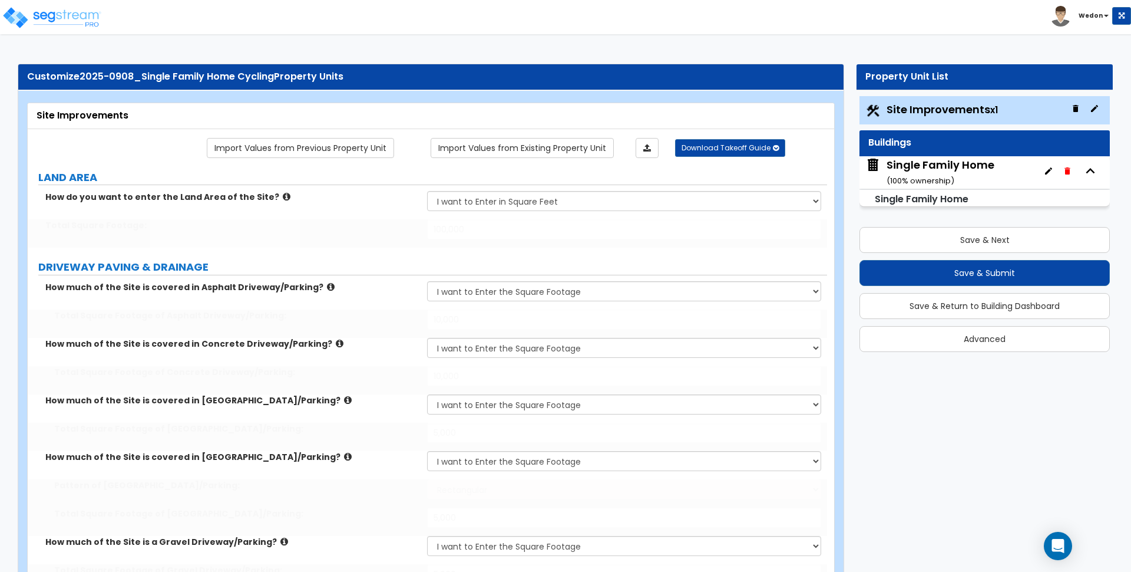
radio input "true"
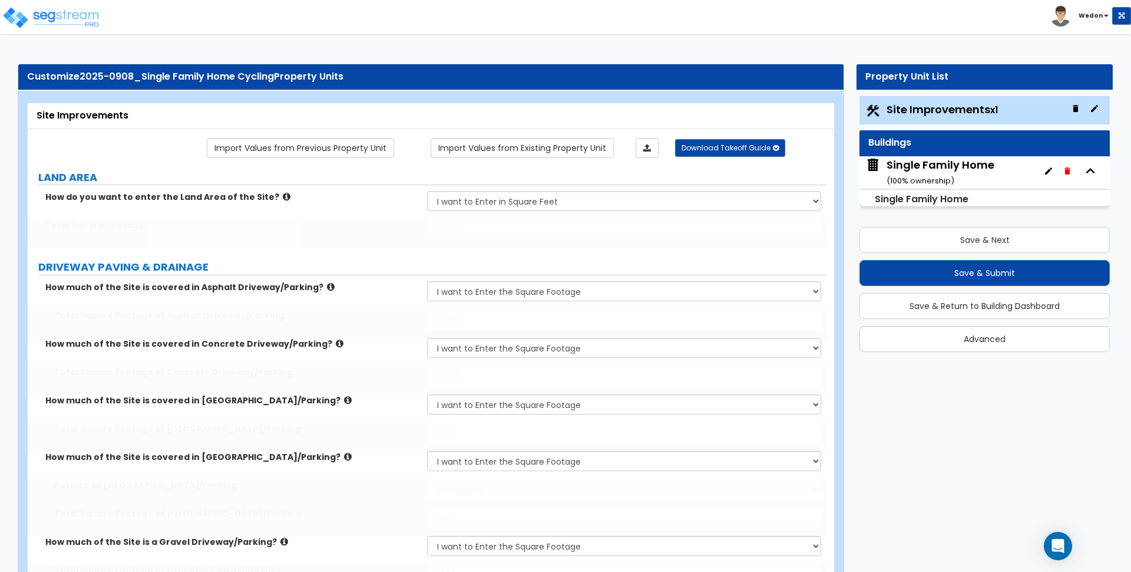
type input "500"
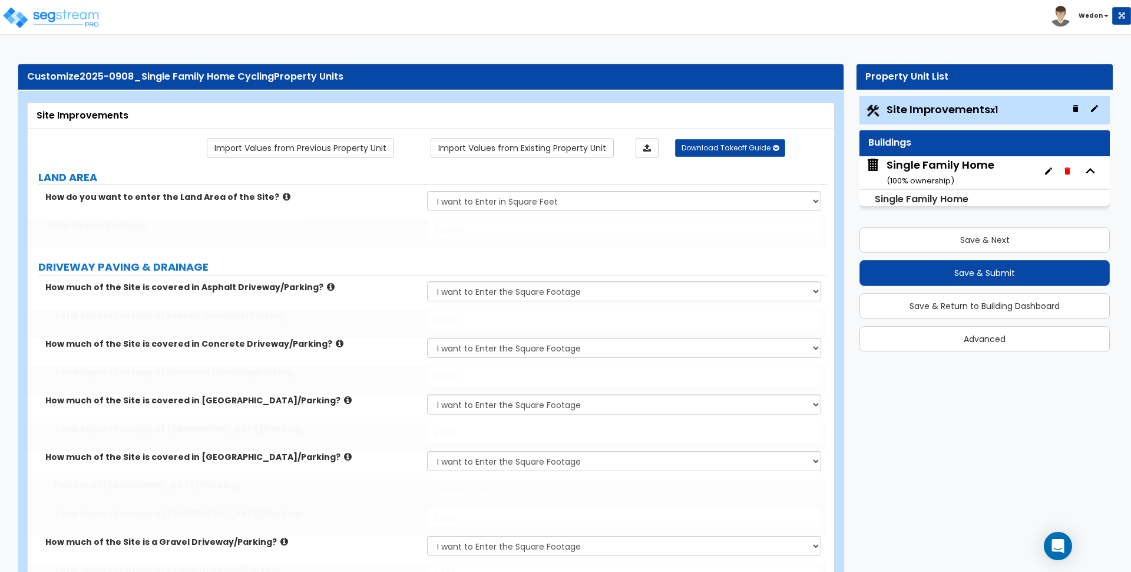
select select "3"
type input "500"
select select "1"
type input "2,000"
type input "1,000"
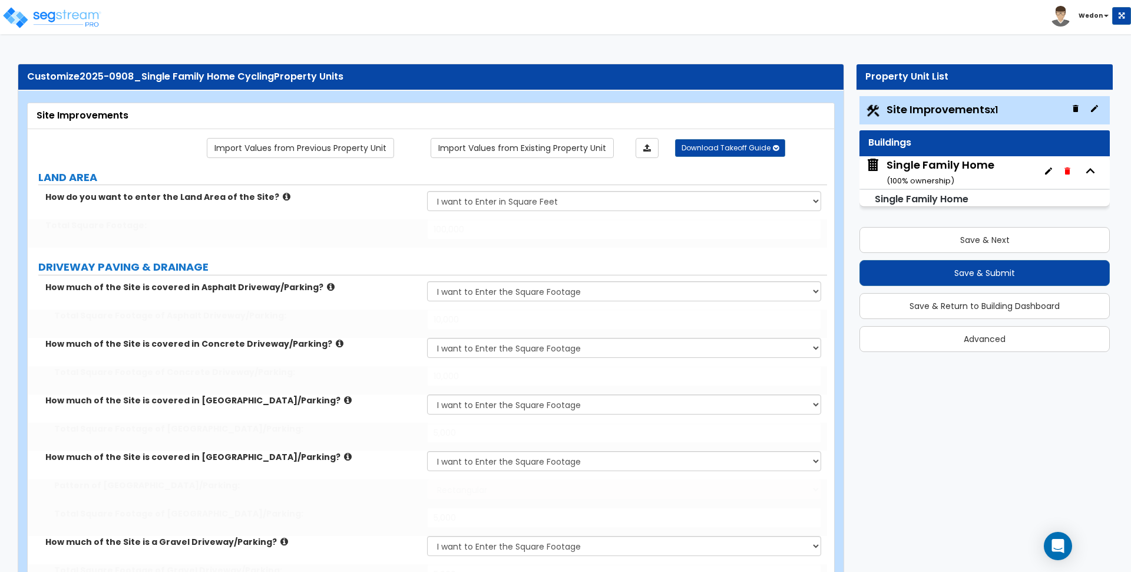
select select "3"
type input "4"
radio input "true"
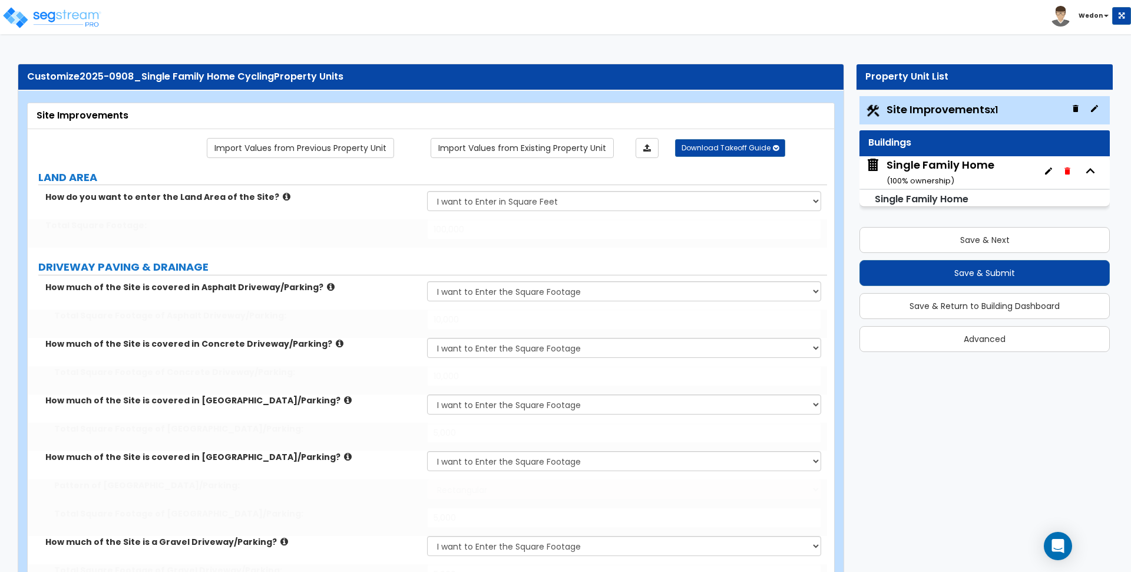
select select "1"
radio input "true"
type input "2"
select select "4"
select select "2"
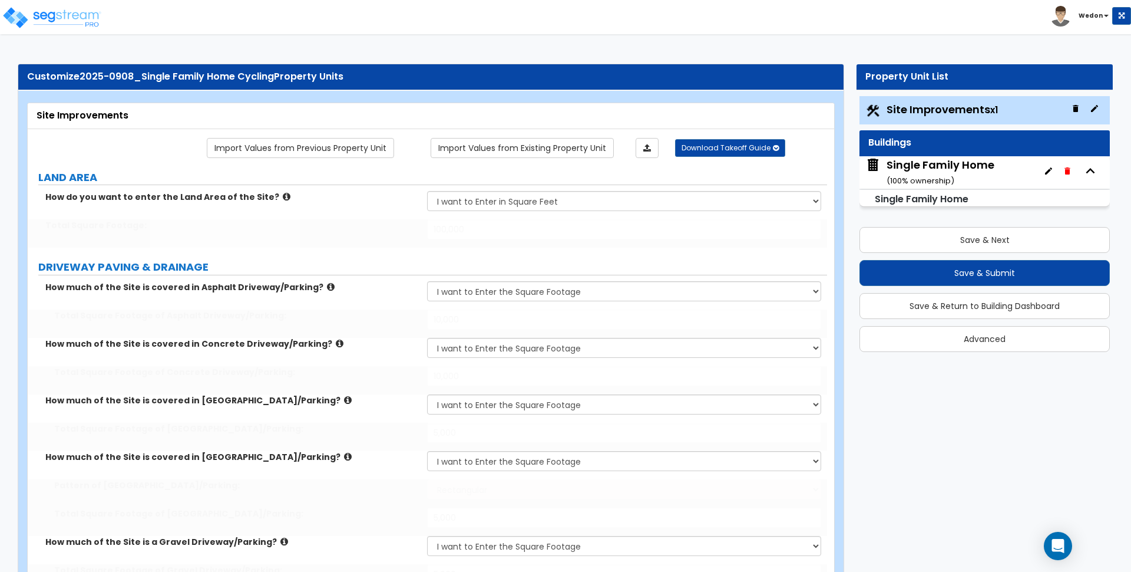
type input "1,000"
select select "2"
type input "12"
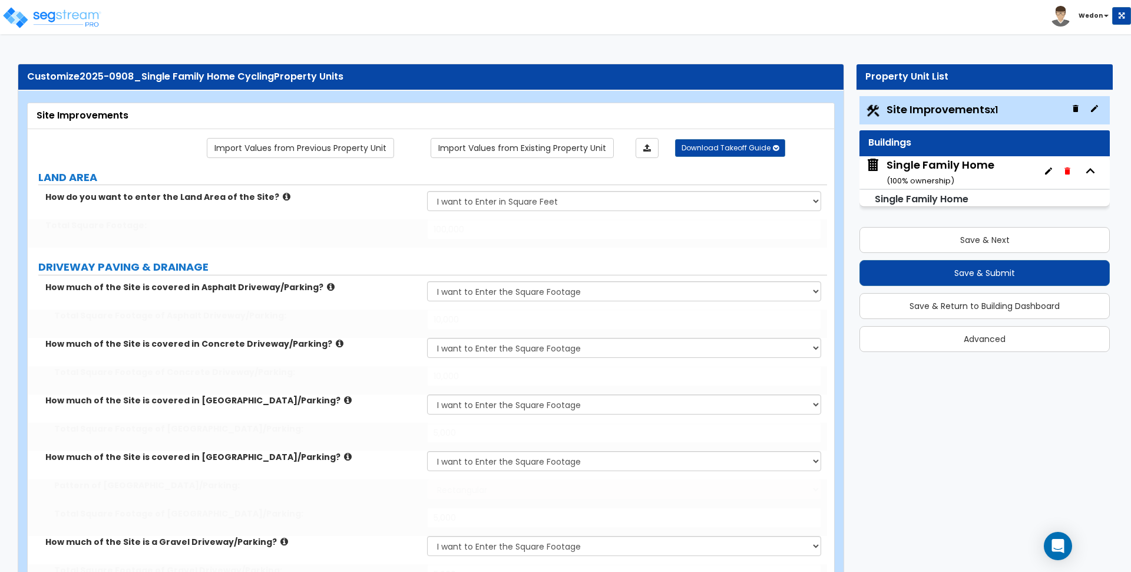
select select "2"
type input "12"
type input "2"
radio input "true"
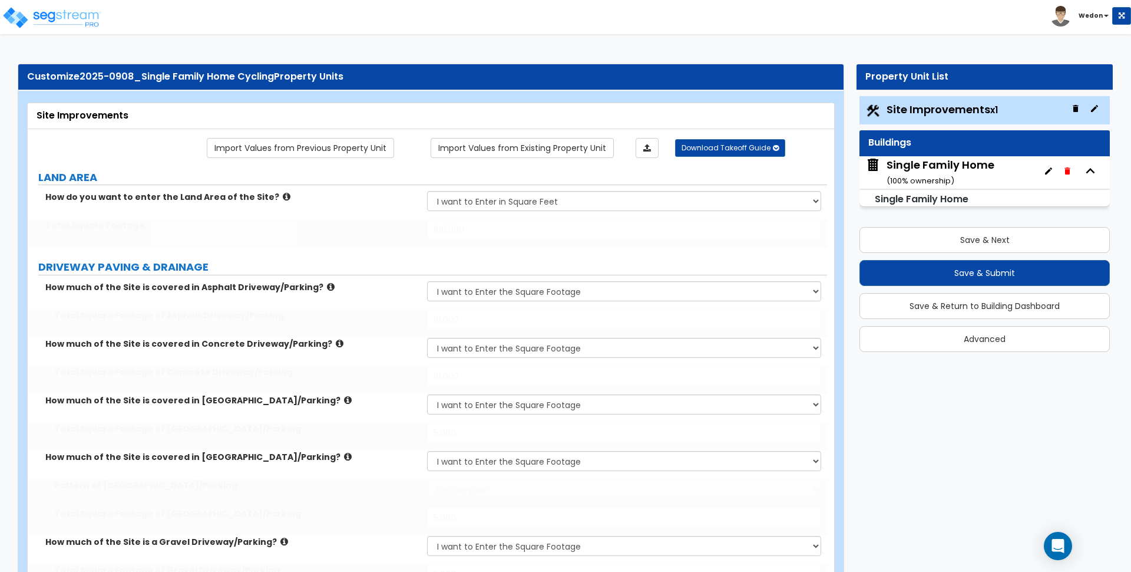
radio input "true"
select select "3"
type input "5"
select select "1"
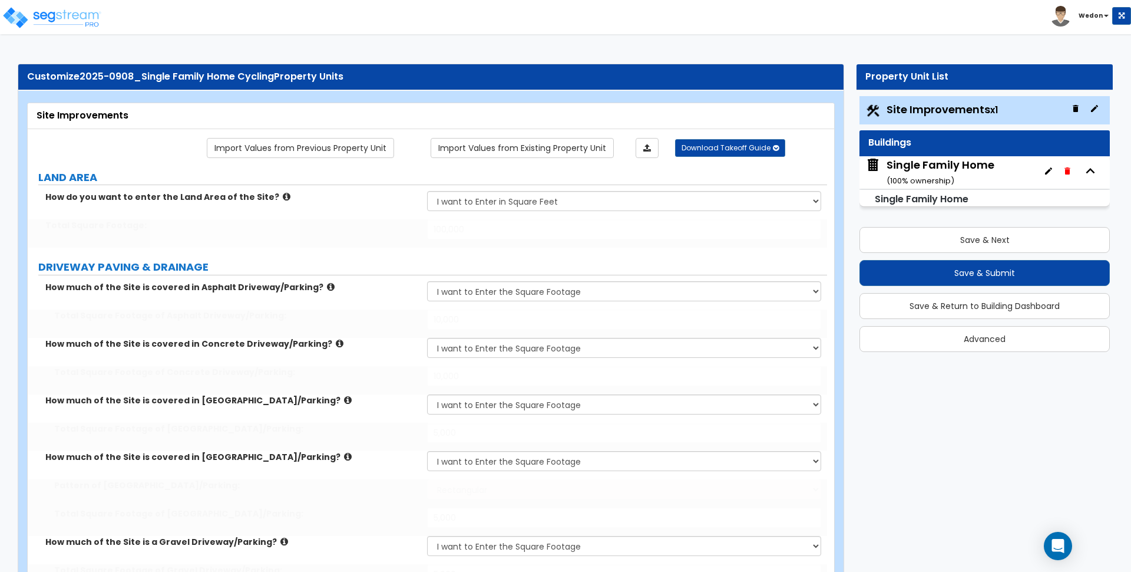
type input "5"
type input "3"
select select "2"
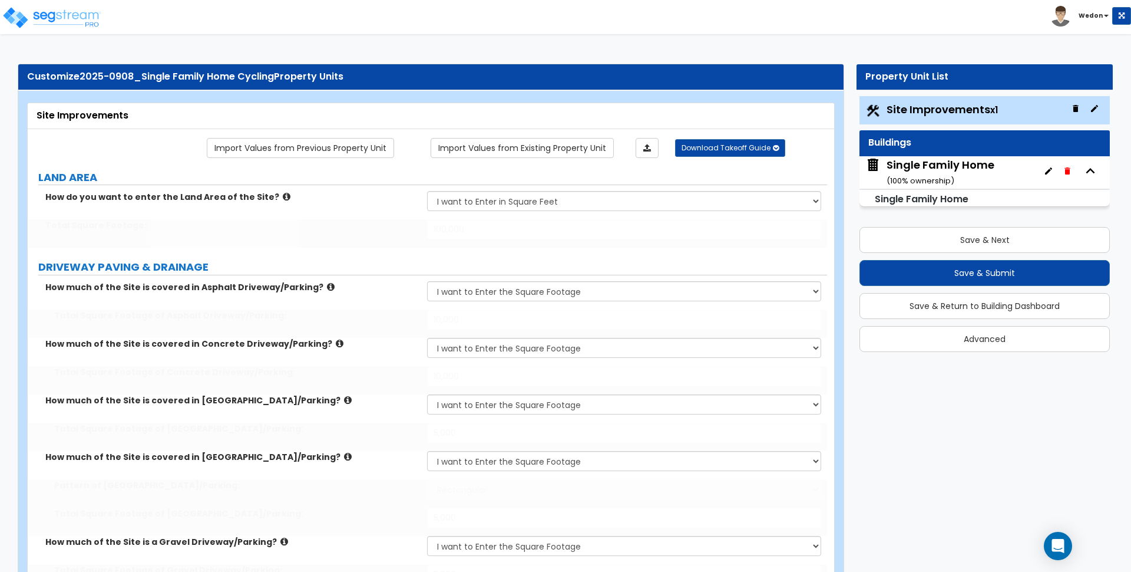
radio input "true"
select select "3"
type input "500"
type input "400"
type input "300"
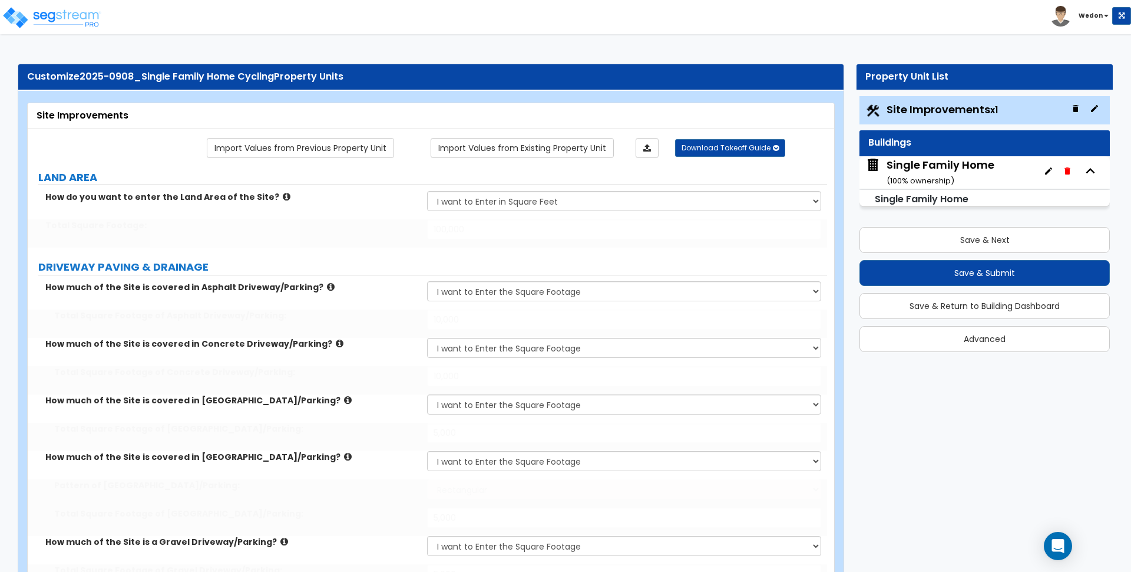
select select "1"
select select "2"
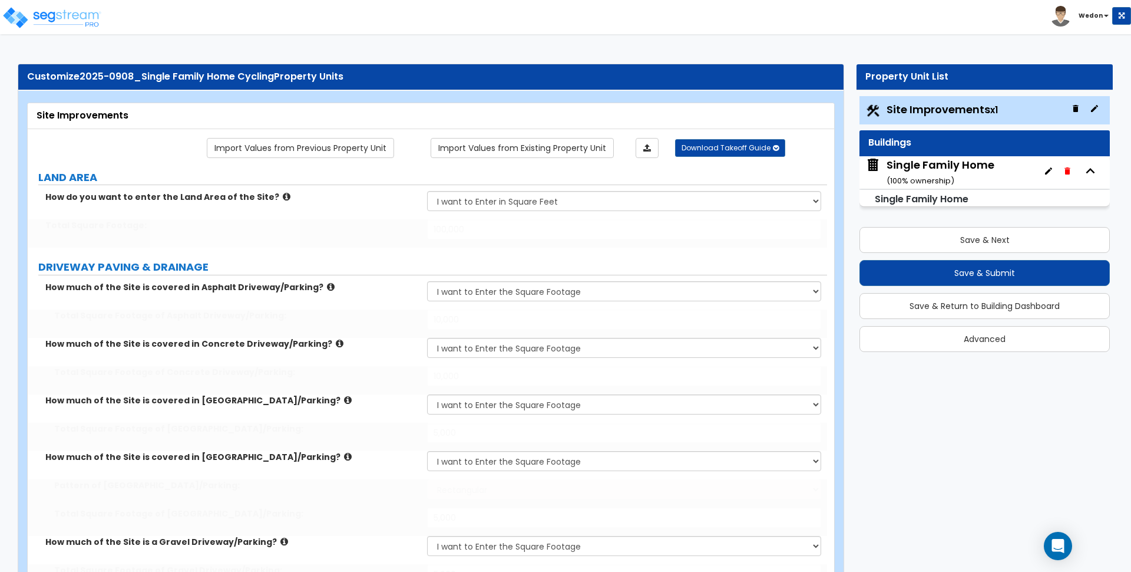
select select "3"
select select "2"
select select "1"
type input "2"
select select "2"
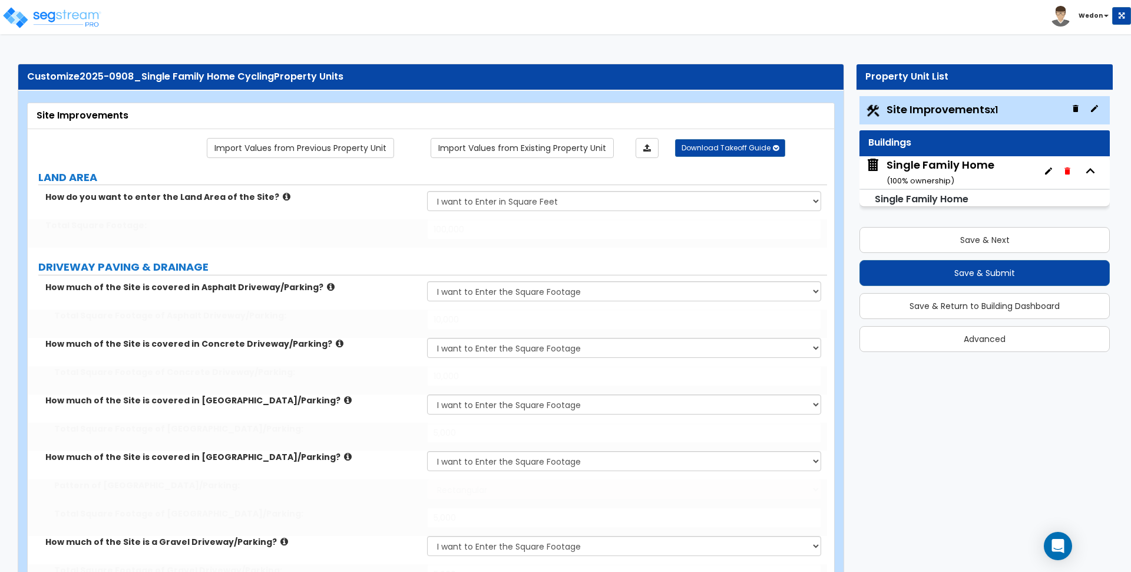
type input "1"
select select "3"
type input "100"
type input "200"
type input "300"
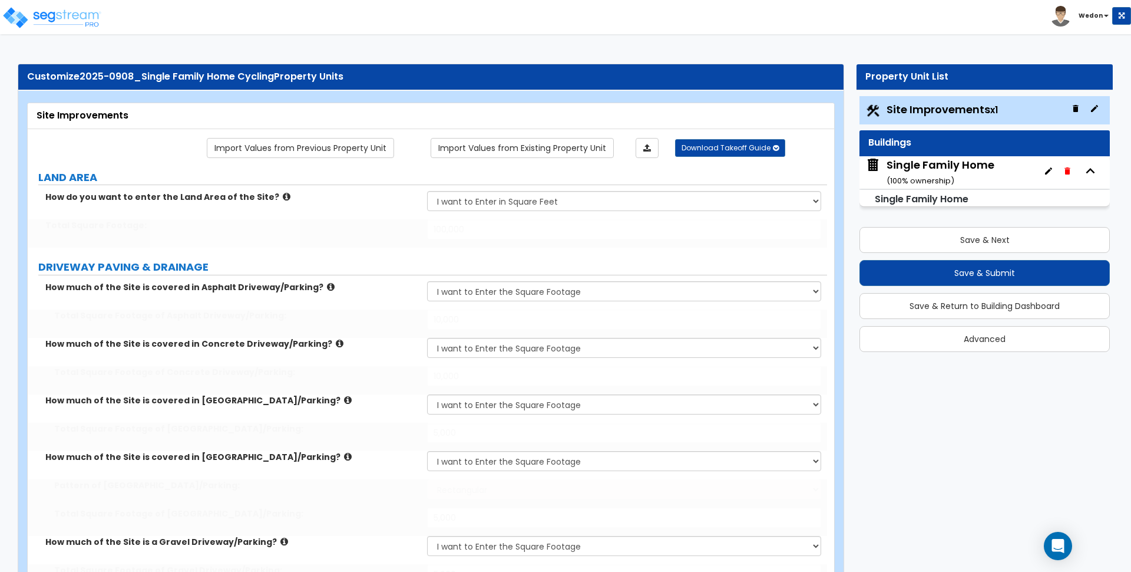
radio input "true"
type input "12"
select select "5"
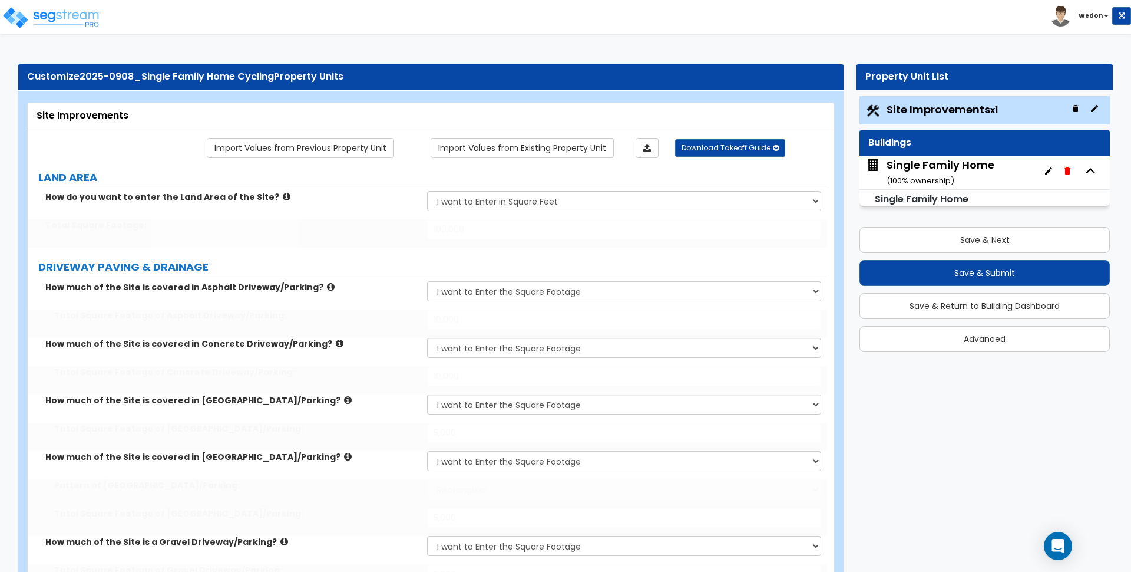
select select "2"
select select "1"
type input "2"
select select "2"
type input "1"
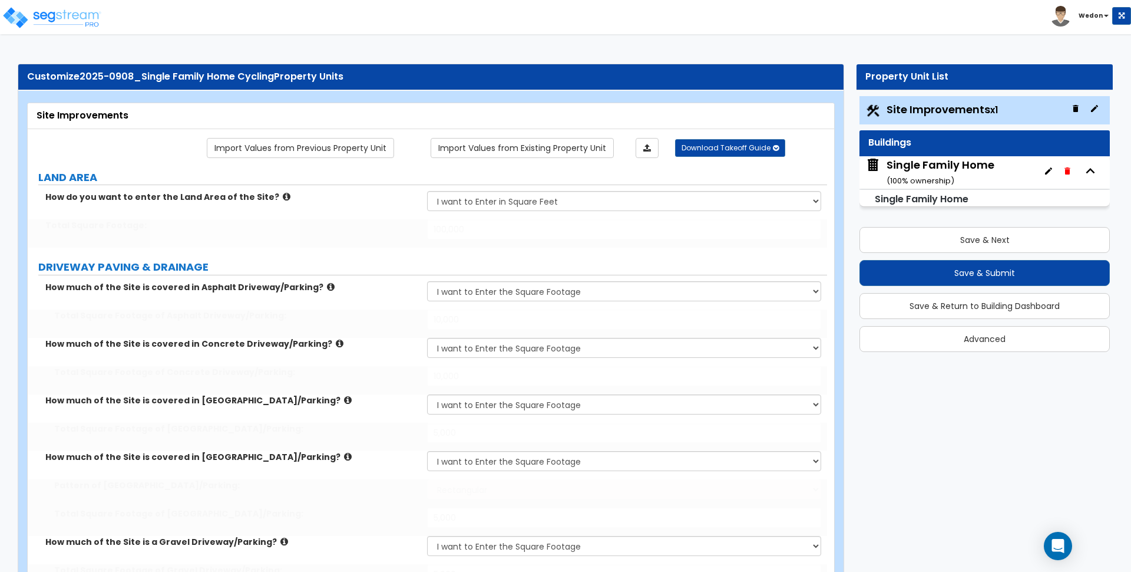
radio input "true"
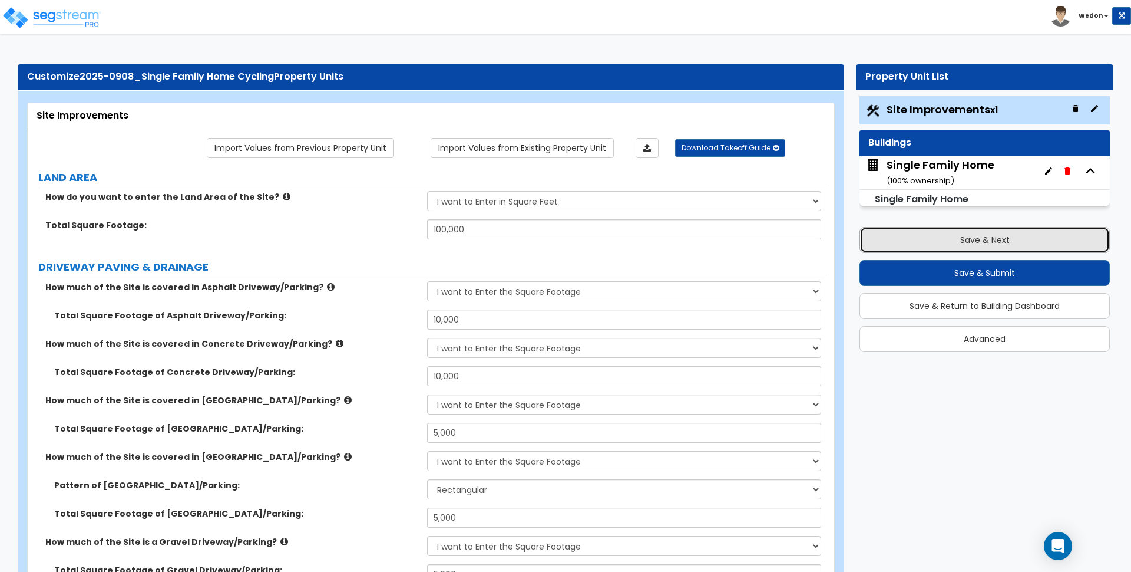
click at [988, 242] on button "Save & Next" at bounding box center [985, 240] width 250 height 26
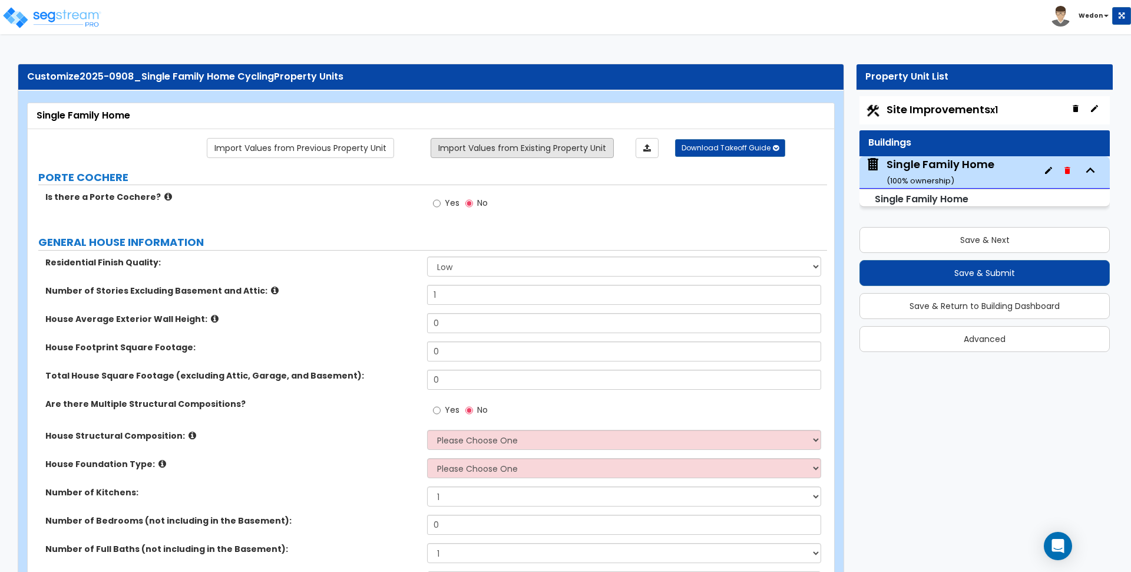
click at [504, 151] on link "Import Values from Existing Property Unit" at bounding box center [522, 148] width 183 height 20
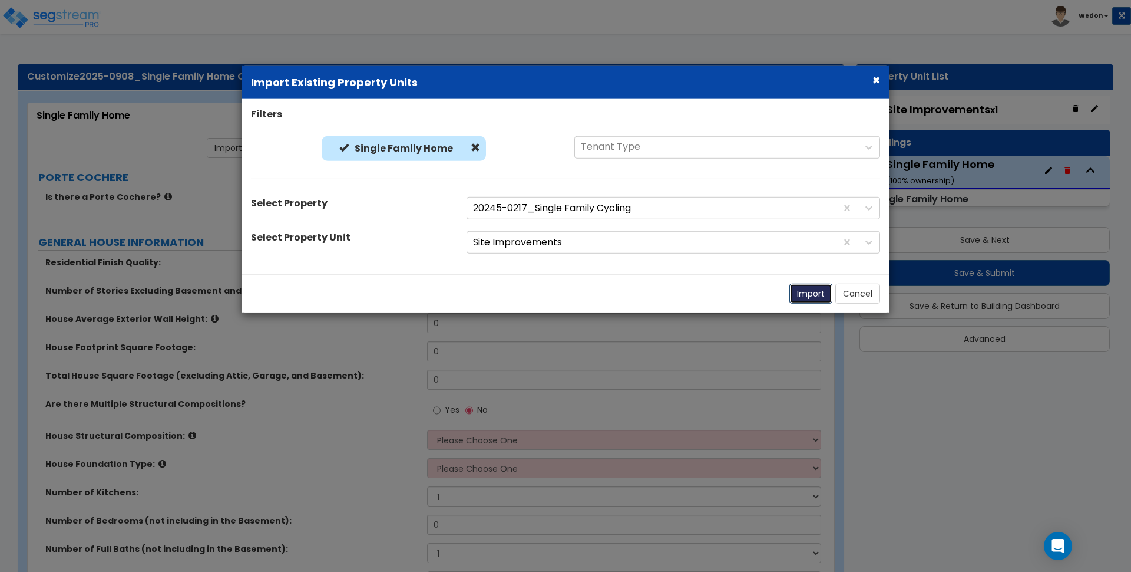
click at [810, 289] on button "Import" at bounding box center [811, 293] width 43 height 20
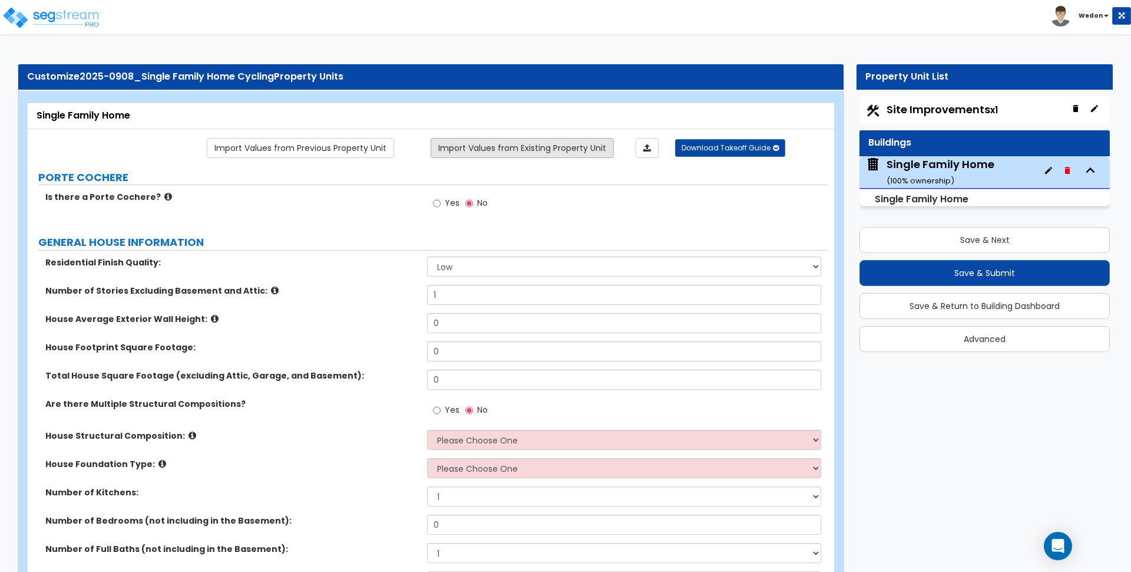
click at [572, 153] on link "Import Values from Existing Property Unit" at bounding box center [522, 148] width 183 height 20
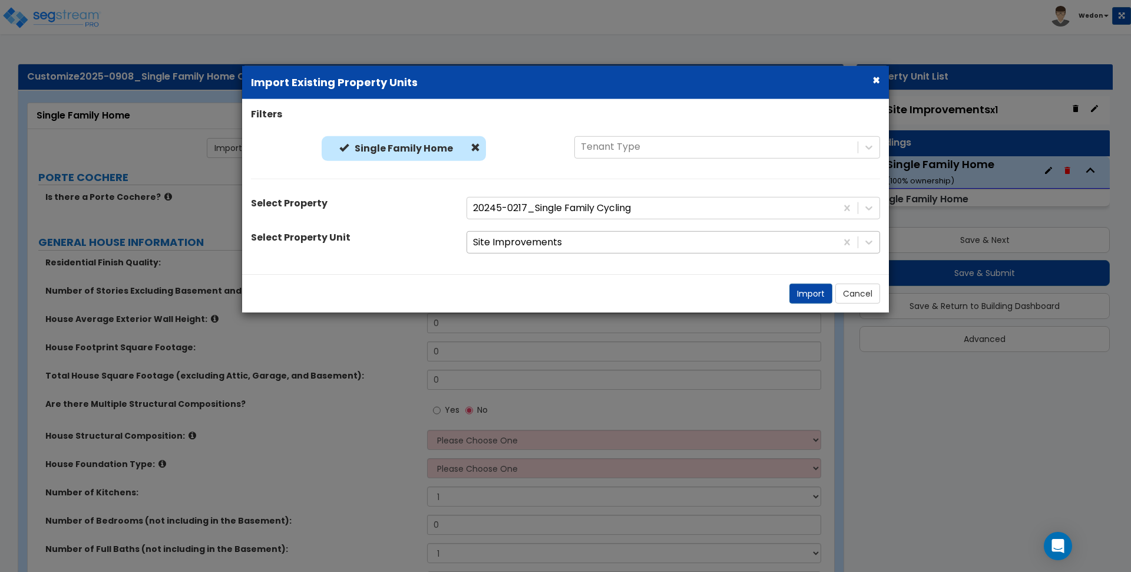
click at [574, 248] on div at bounding box center [652, 243] width 358 height 16
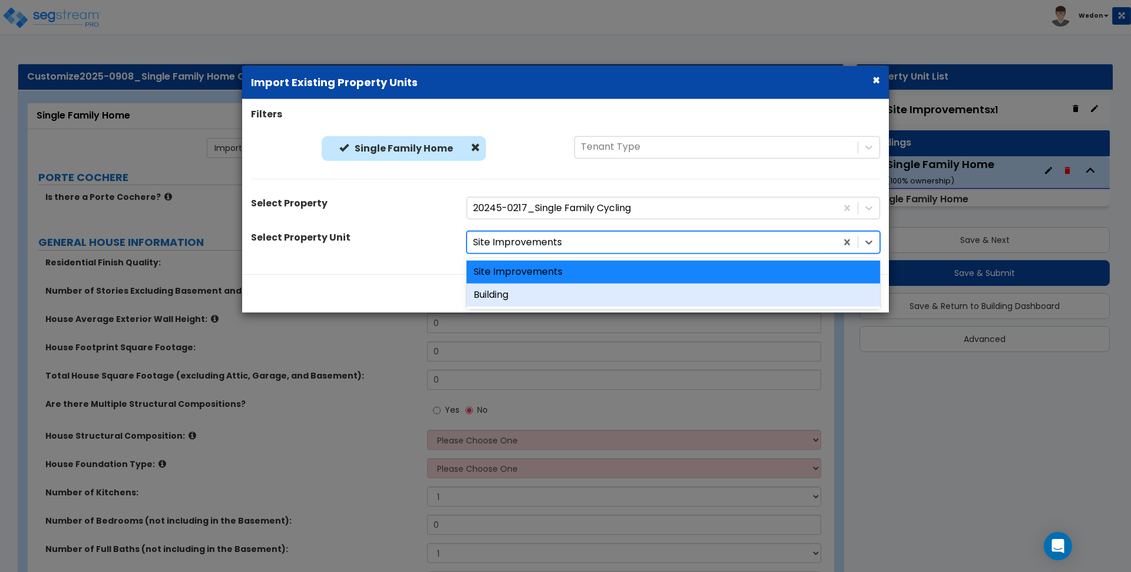
click at [571, 296] on div "Building" at bounding box center [674, 294] width 414 height 23
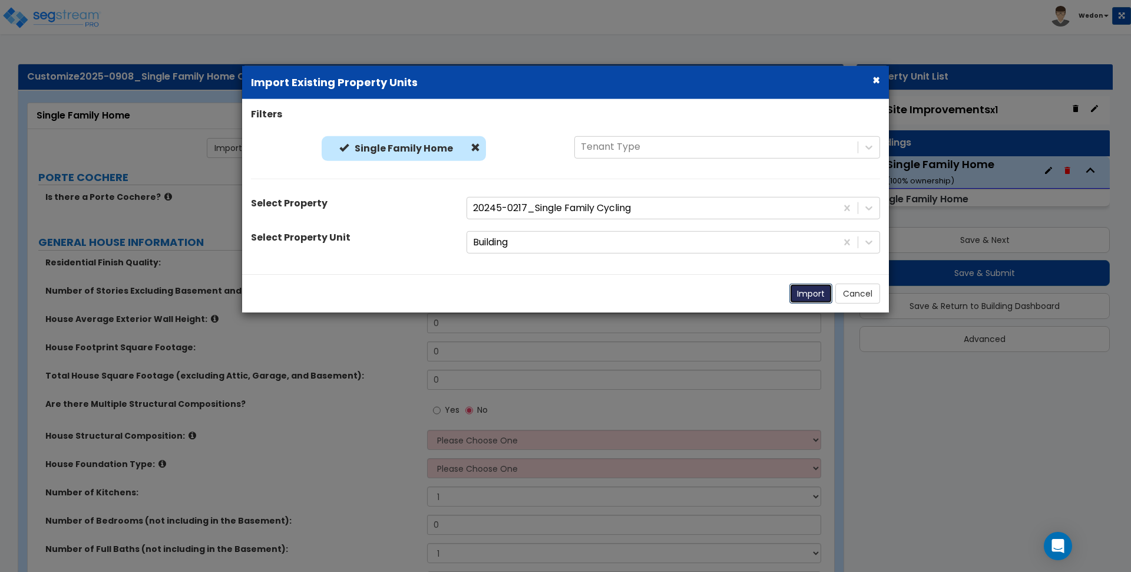
click at [814, 292] on button "Import" at bounding box center [811, 293] width 43 height 20
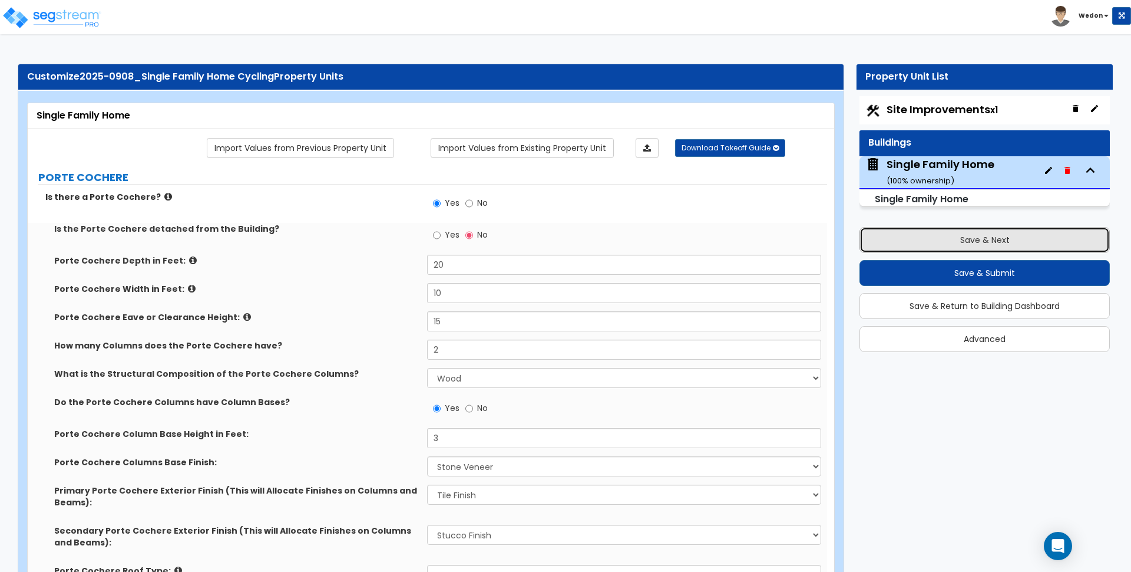
click at [965, 235] on button "Save & Next" at bounding box center [985, 240] width 250 height 26
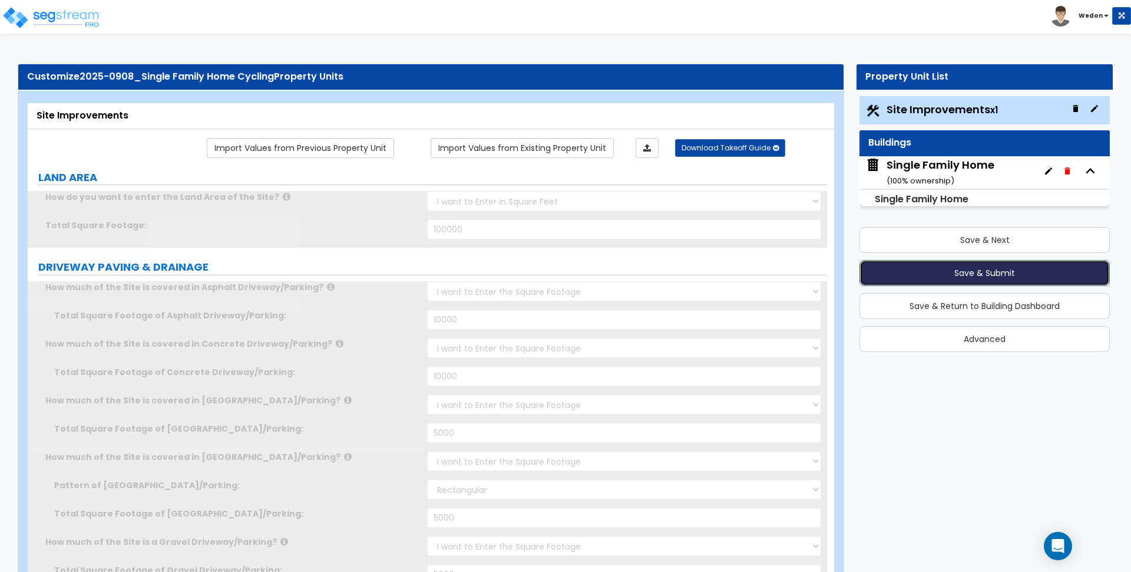
click at [947, 279] on button "Save & Submit" at bounding box center [985, 273] width 250 height 26
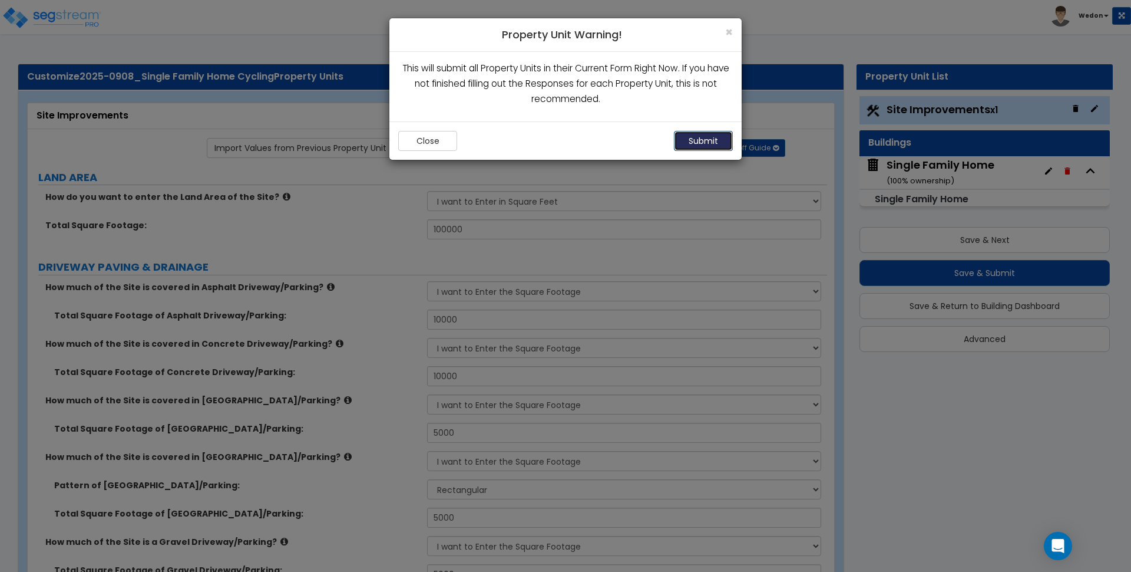
click at [716, 138] on button "Submit" at bounding box center [703, 141] width 59 height 20
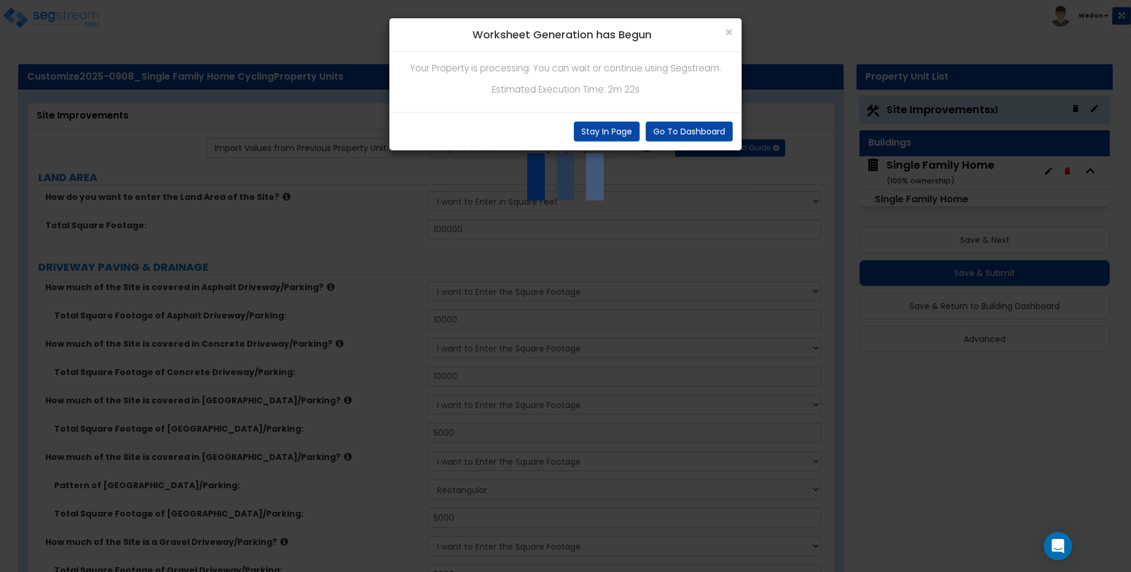
click at [645, 77] on div "Your Property is processing. You can wait or continue using Segstream. Estimate…" at bounding box center [565, 82] width 352 height 60
click at [635, 93] on p "Estimated Execution Time: 2m 22s" at bounding box center [565, 89] width 335 height 15
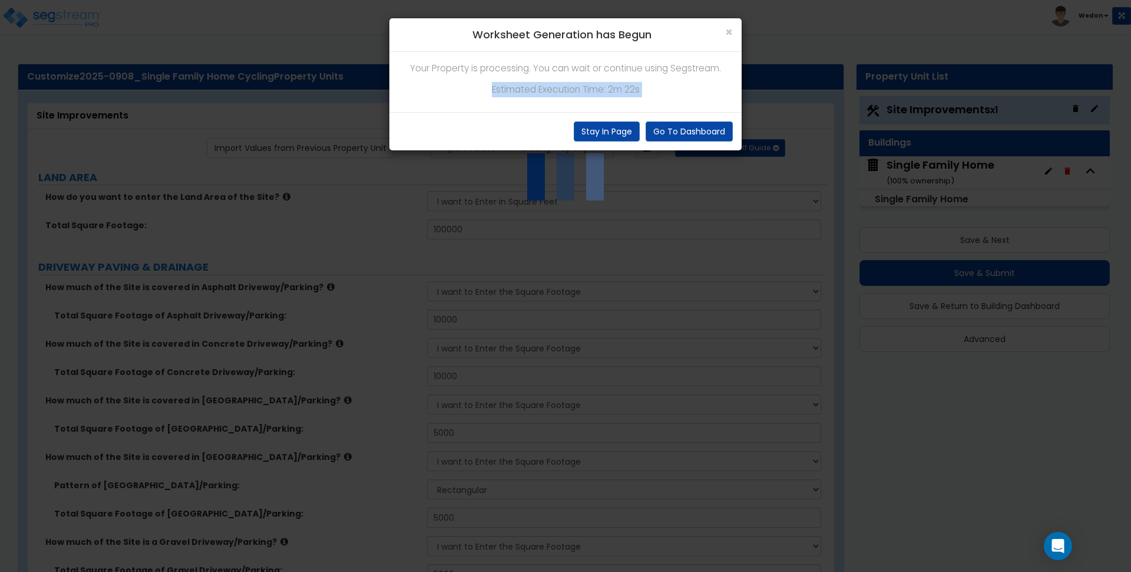
click at [688, 91] on p "Estimated Execution Time: 2m 22s" at bounding box center [565, 89] width 335 height 15
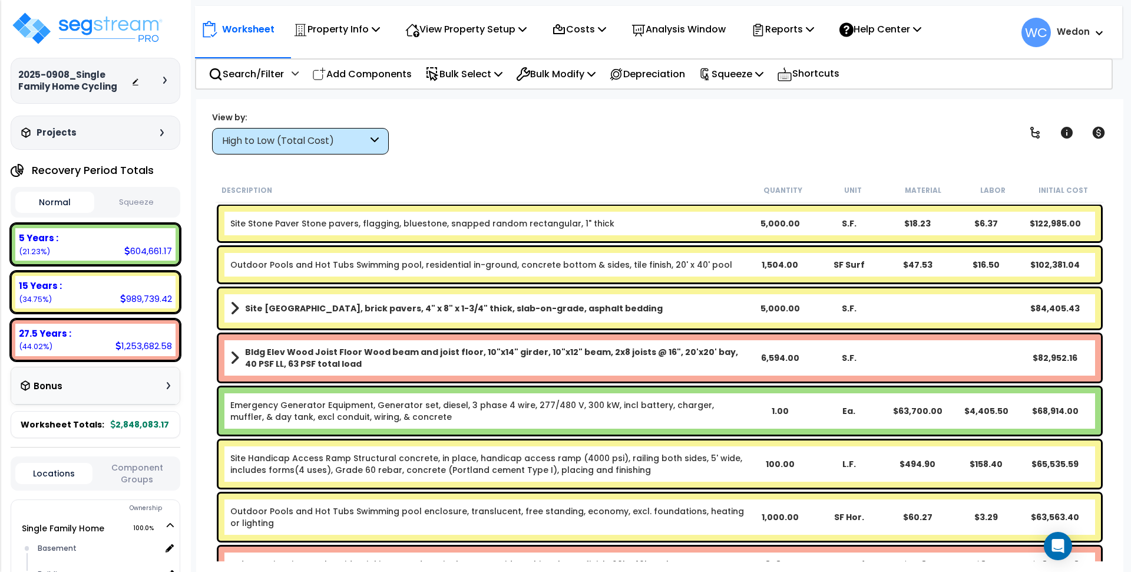
click at [455, 106] on div "Worksheet Property Info Property Setup Add Property Unit Template property Clon…" at bounding box center [659, 385] width 927 height 572
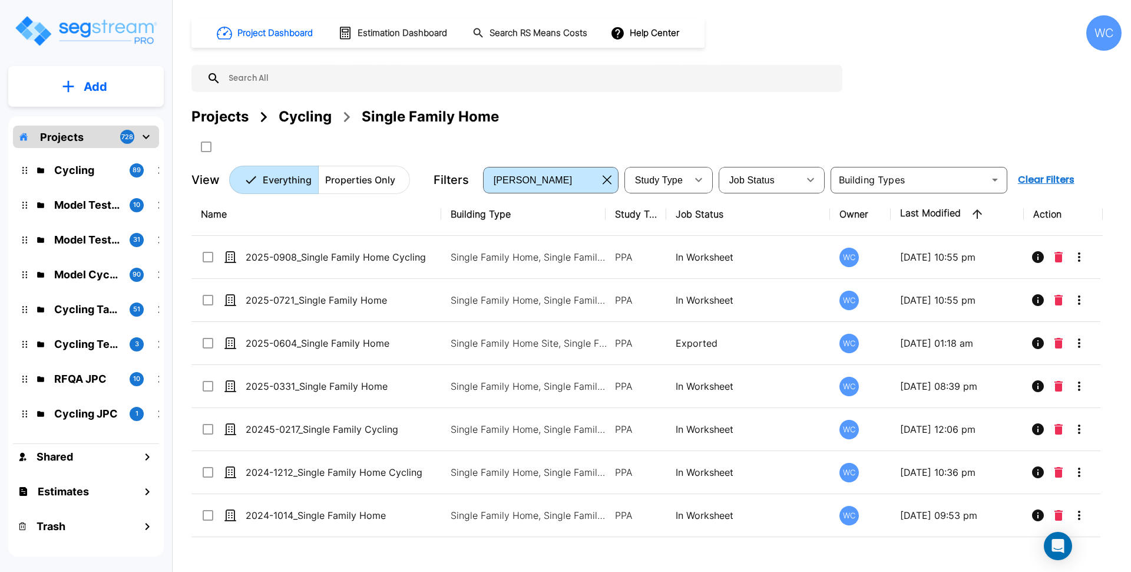
drag, startPoint x: 357, startPoint y: 172, endPoint x: 620, endPoint y: 113, distance: 270.0
click at [621, 113] on div "Project Dashboard Estimation Dashboard Search RS Means Costs Help Center WC Pro…" at bounding box center [656, 104] width 930 height 179
click at [246, 123] on div "Projects" at bounding box center [219, 116] width 57 height 21
